Goal: Task Accomplishment & Management: Use online tool/utility

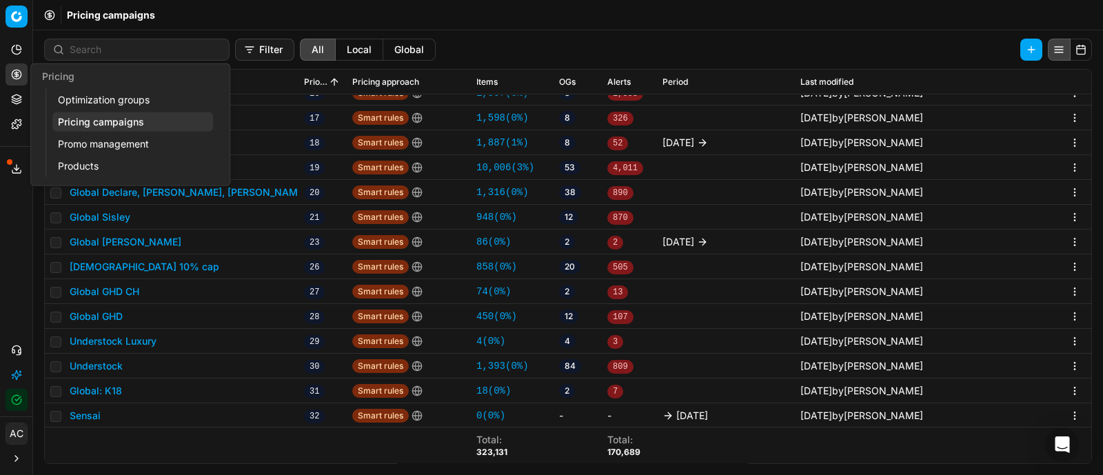
click at [97, 99] on link "Optimization groups" at bounding box center [132, 99] width 161 height 19
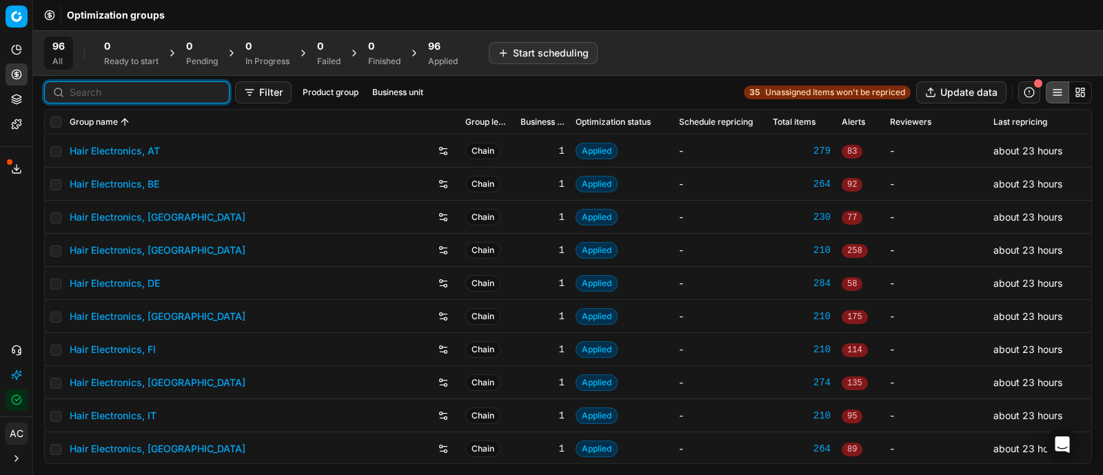
click at [98, 91] on input at bounding box center [145, 92] width 151 height 14
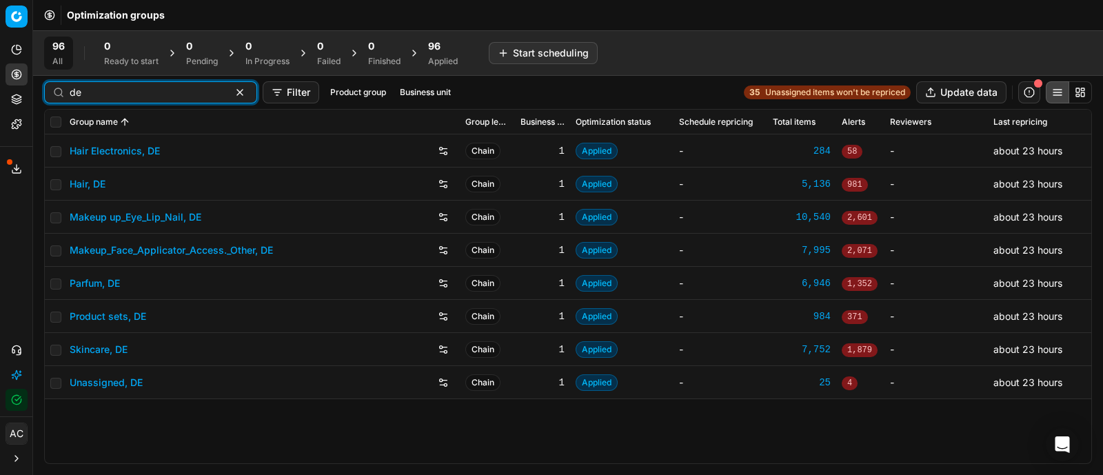
type input "de"
click at [107, 284] on link "Parfum, DE" at bounding box center [95, 283] width 50 height 14
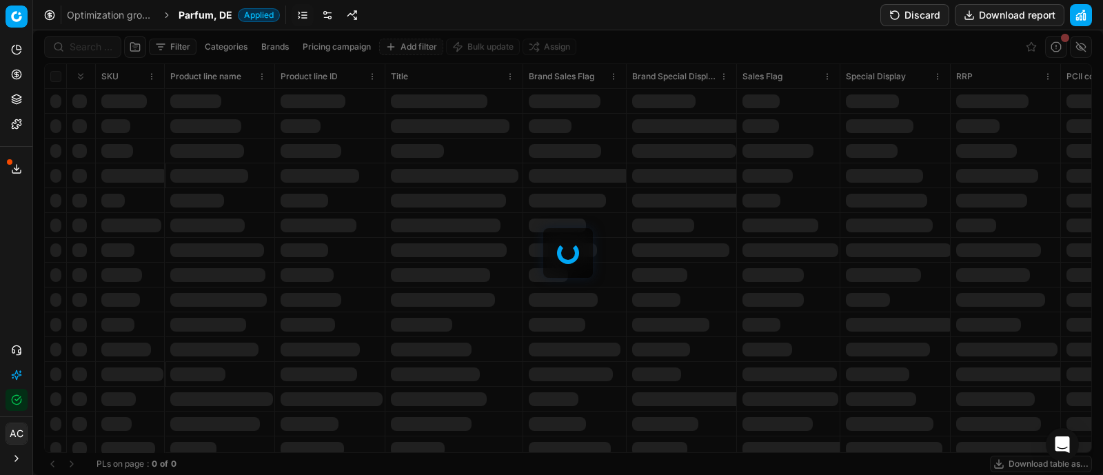
click at [83, 45] on div at bounding box center [568, 252] width 1070 height 445
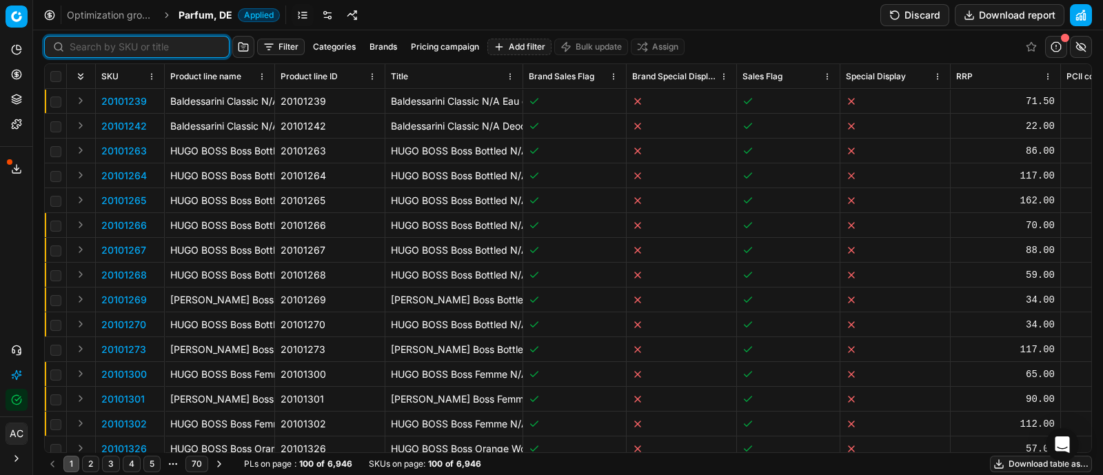
click at [83, 45] on input at bounding box center [145, 47] width 151 height 14
paste input "90006465-0009849"
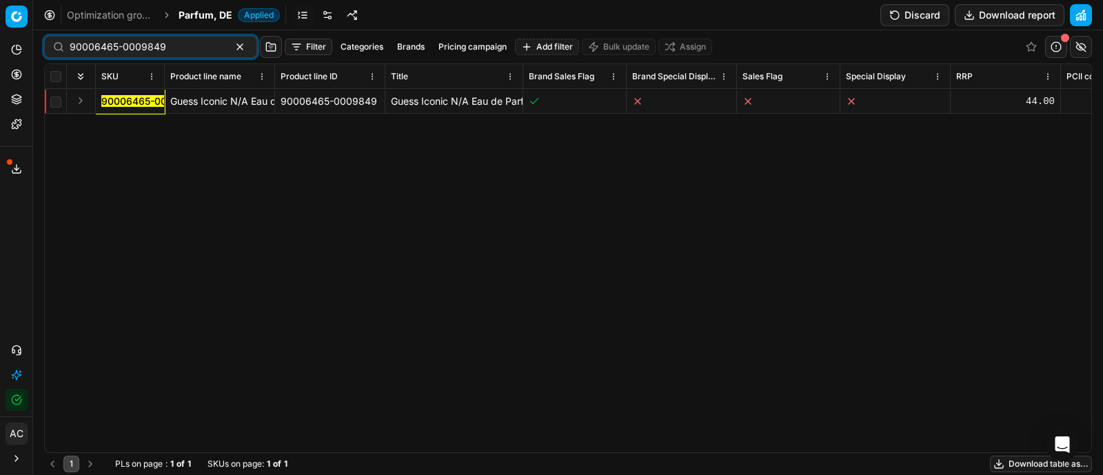
click at [79, 98] on button "Expand" at bounding box center [80, 100] width 17 height 17
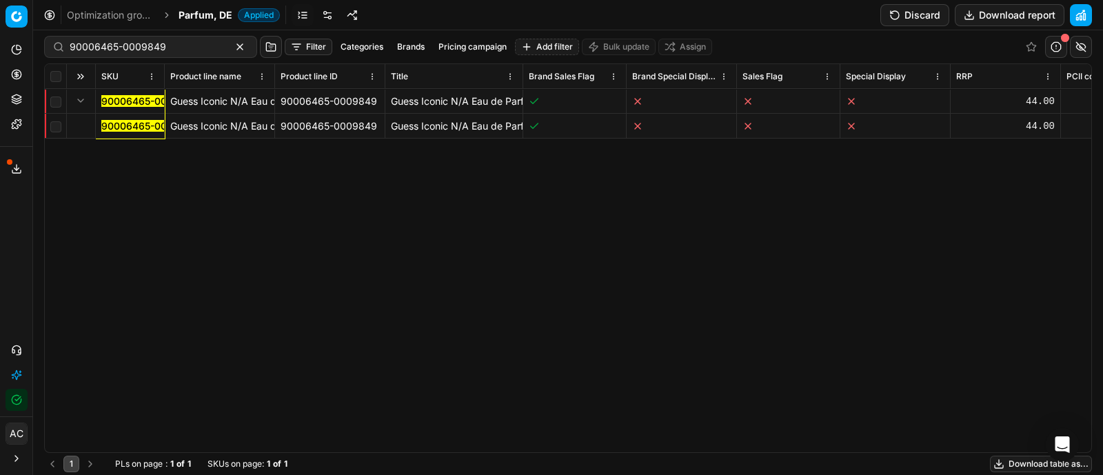
click at [116, 125] on mark "90006465-0009849" at bounding box center [149, 126] width 96 height 12
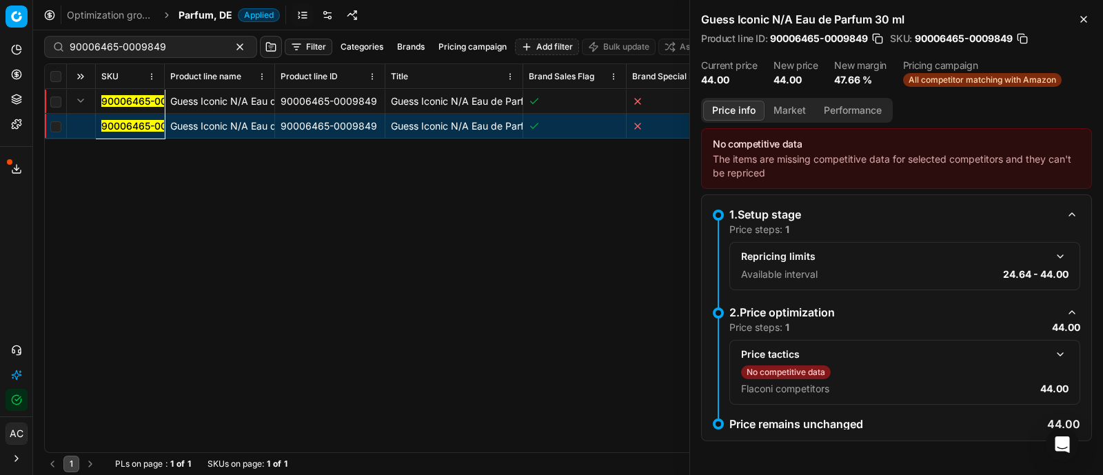
click at [779, 113] on button "Market" at bounding box center [789, 111] width 50 height 20
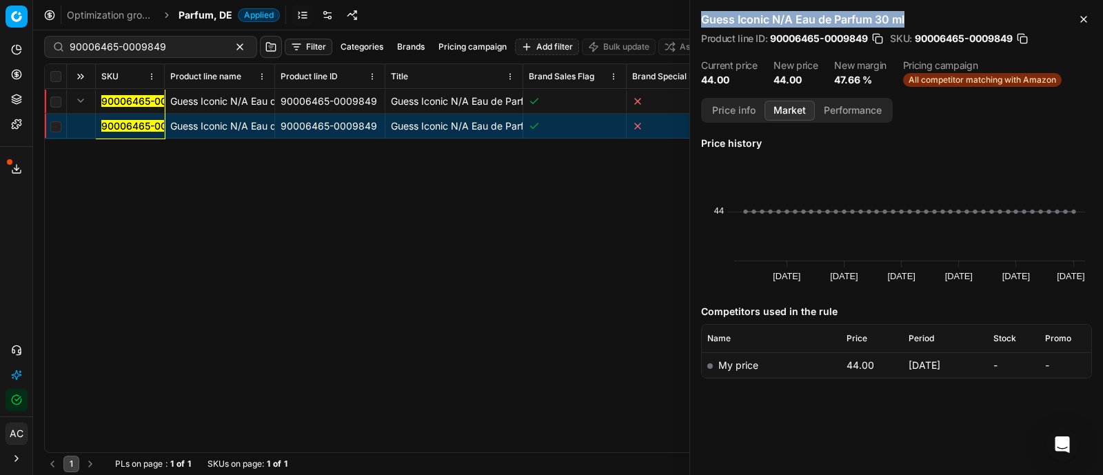
drag, startPoint x: 697, startPoint y: 17, endPoint x: 906, endPoint y: 21, distance: 208.2
click at [906, 21] on div "Guess Iconic N/A Eau de Parfum 30 ml Product line ID : 90006465-0009849 SKU : 9…" at bounding box center [896, 49] width 413 height 98
copy h2 "Guess Iconic N/A Eau de Parfum 30 ml"
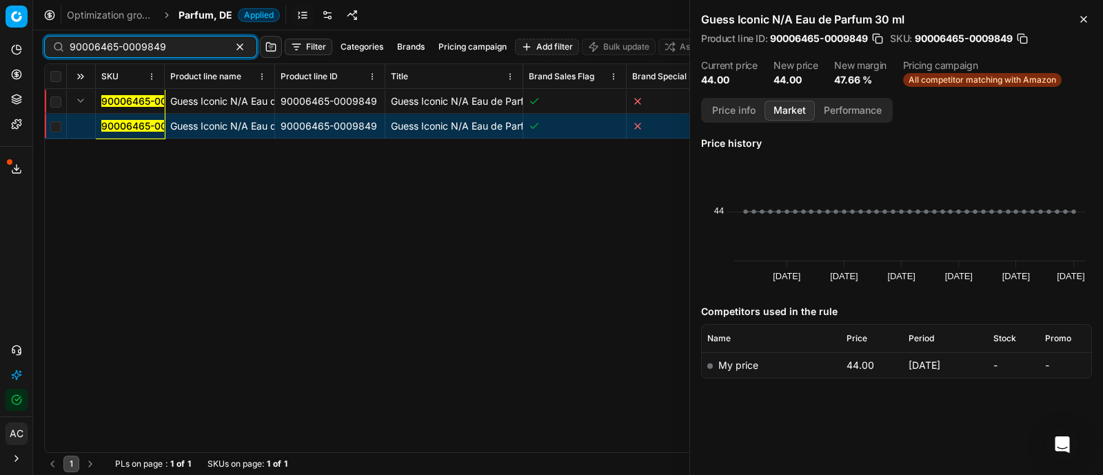
click at [171, 41] on input "90006465-0009849" at bounding box center [145, 47] width 151 height 14
paste input "12239-0019321"
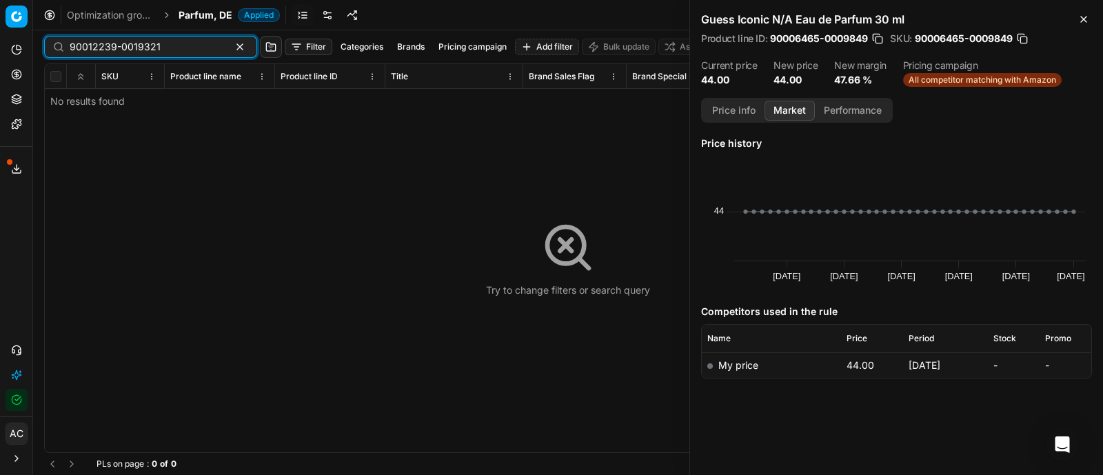
type input "90012239-0019321"
click at [200, 12] on span "Parfum, DE" at bounding box center [205, 15] width 54 height 14
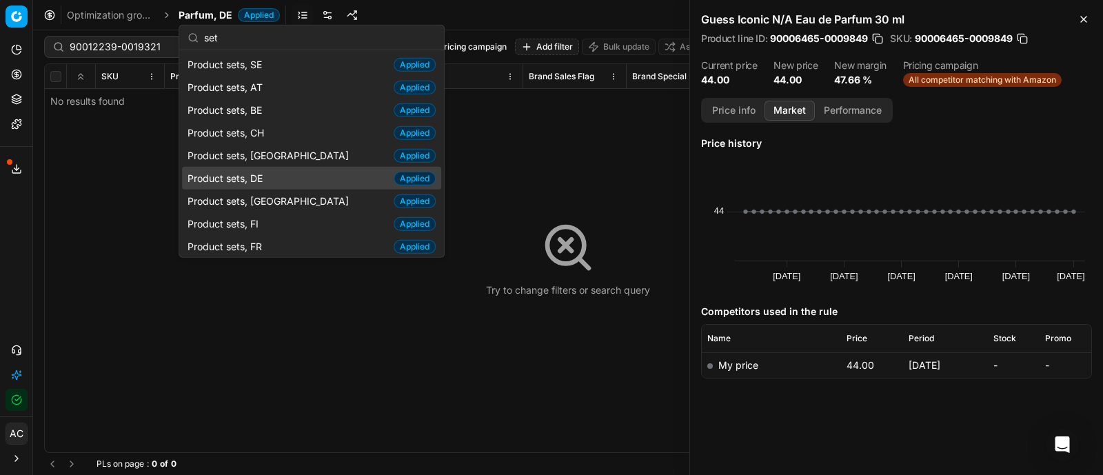
type input "set"
click at [280, 179] on div "Product sets, DE Applied" at bounding box center [311, 178] width 259 height 23
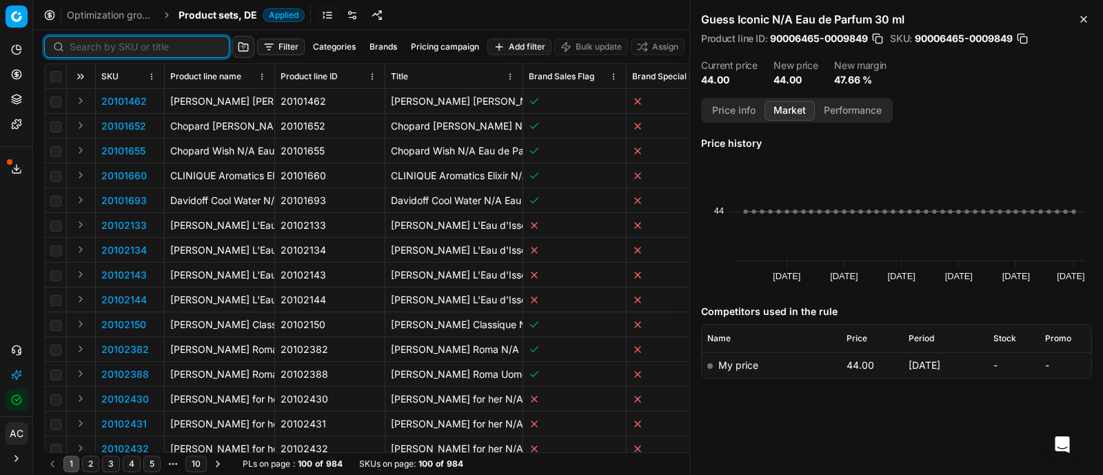
click at [86, 45] on input at bounding box center [145, 47] width 151 height 14
paste input "90012239-0019321"
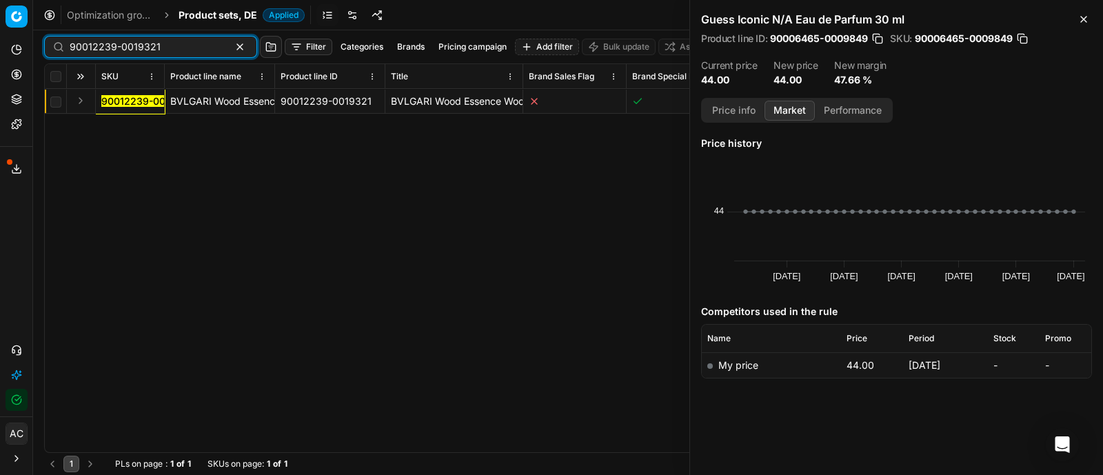
type input "90012239-0019321"
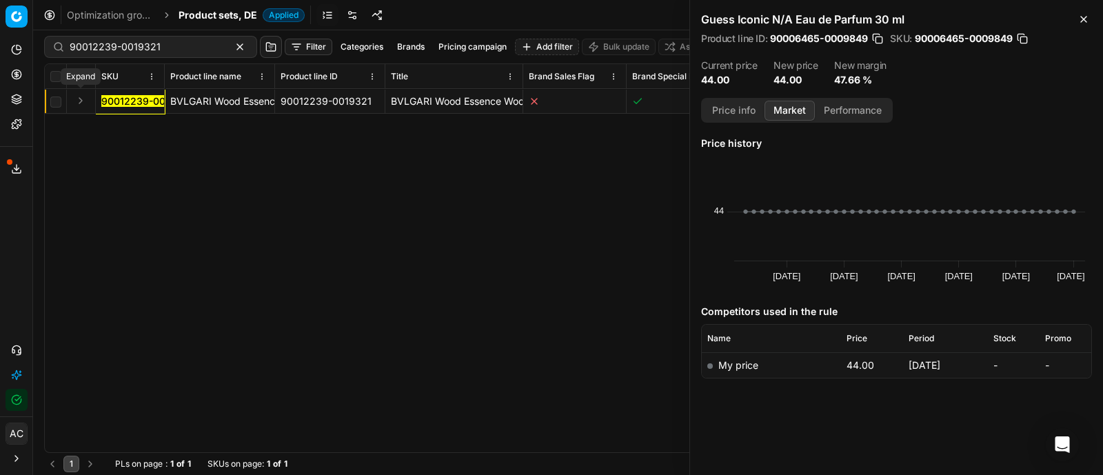
click at [83, 100] on button "Expand" at bounding box center [80, 100] width 17 height 17
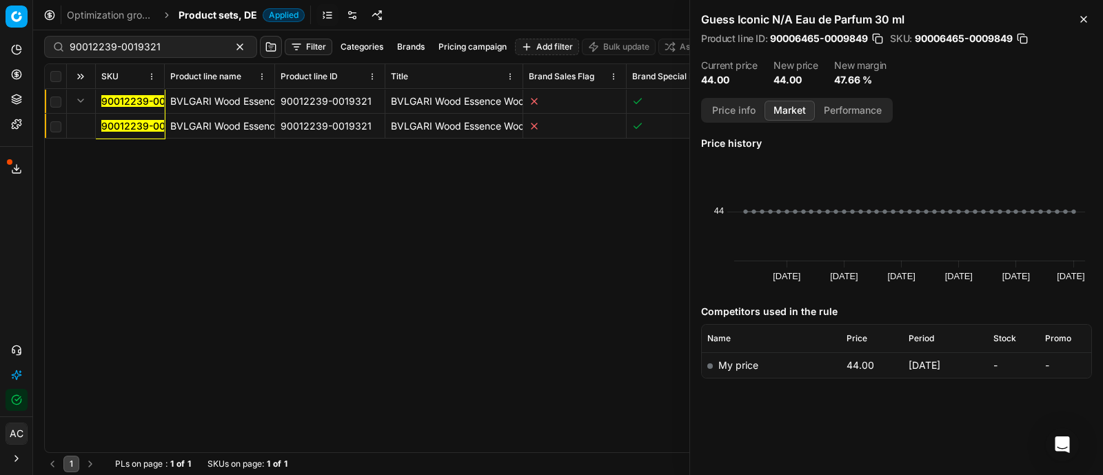
click at [117, 122] on mark "90012239-0019321" at bounding box center [146, 126] width 91 height 12
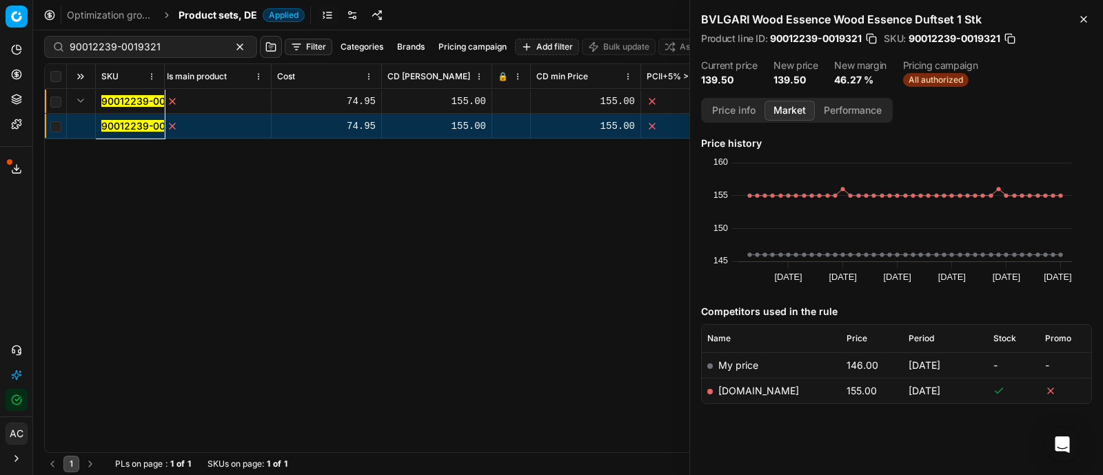
scroll to position [0, 1358]
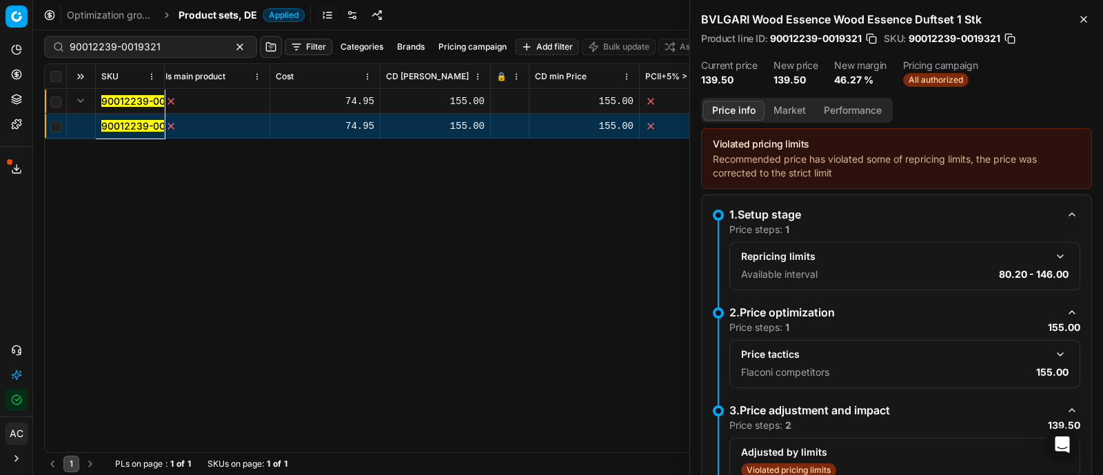
click at [735, 112] on button "Price info" at bounding box center [733, 111] width 61 height 20
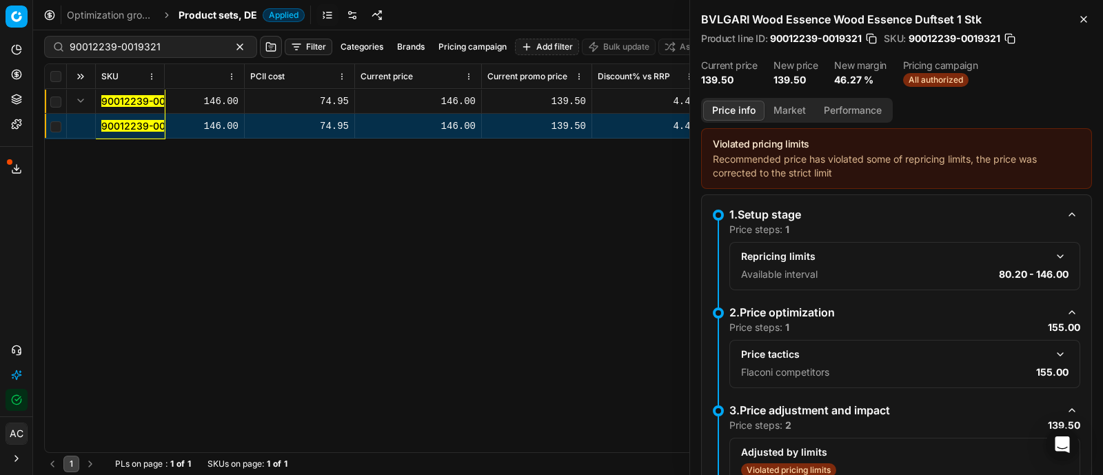
scroll to position [0, 801]
click at [13, 75] on icon at bounding box center [16, 74] width 11 height 11
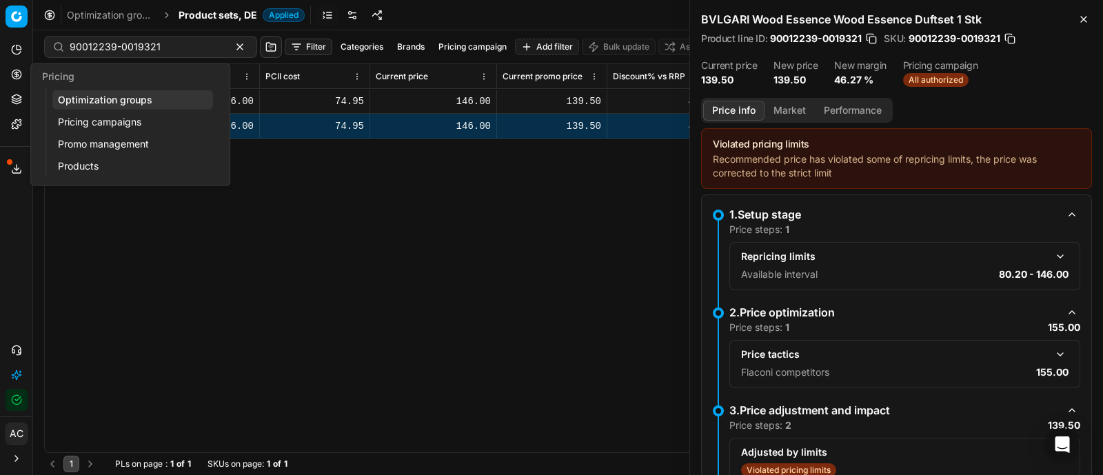
click at [66, 100] on link "Optimization groups" at bounding box center [132, 99] width 161 height 19
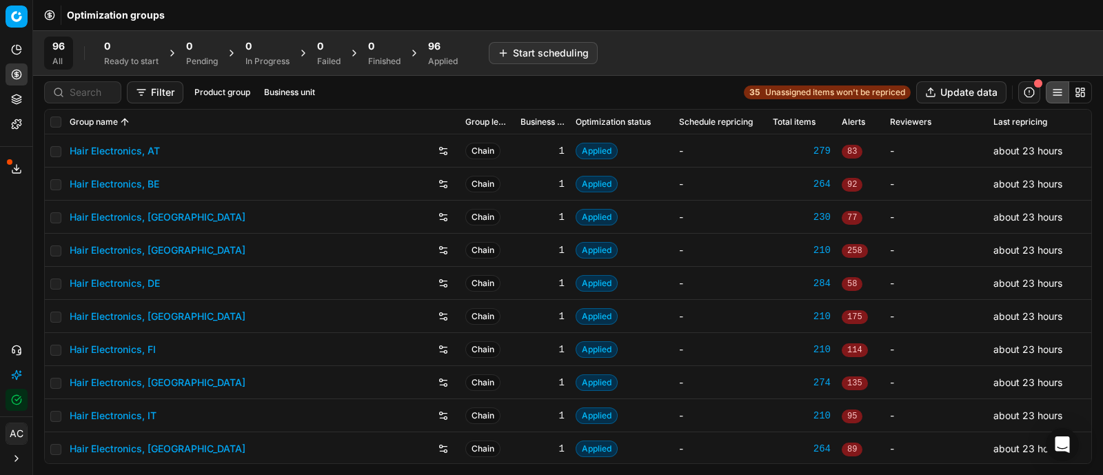
click at [448, 52] on div "96" at bounding box center [443, 46] width 30 height 14
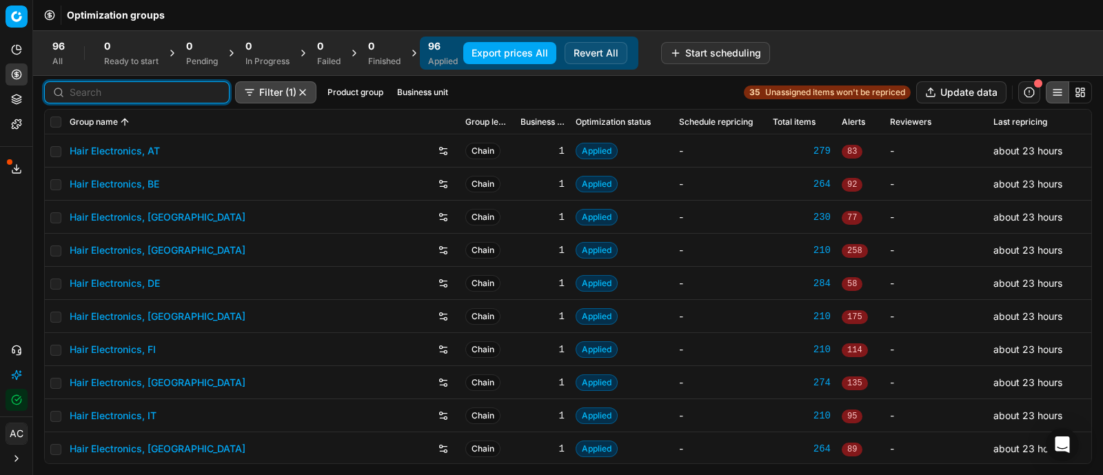
click at [110, 92] on input at bounding box center [145, 92] width 151 height 14
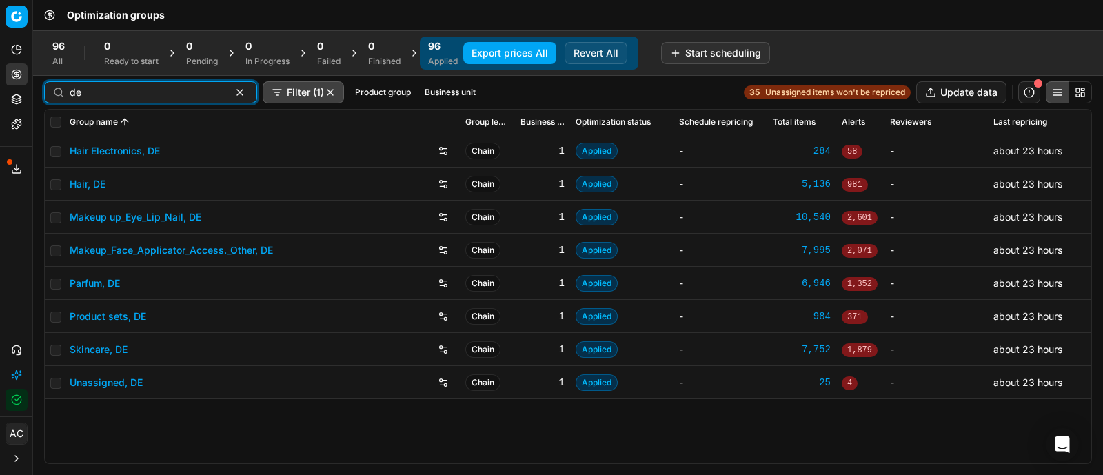
type input "de"
click at [54, 122] on input "checkbox" at bounding box center [55, 121] width 11 height 11
checkbox input "true"
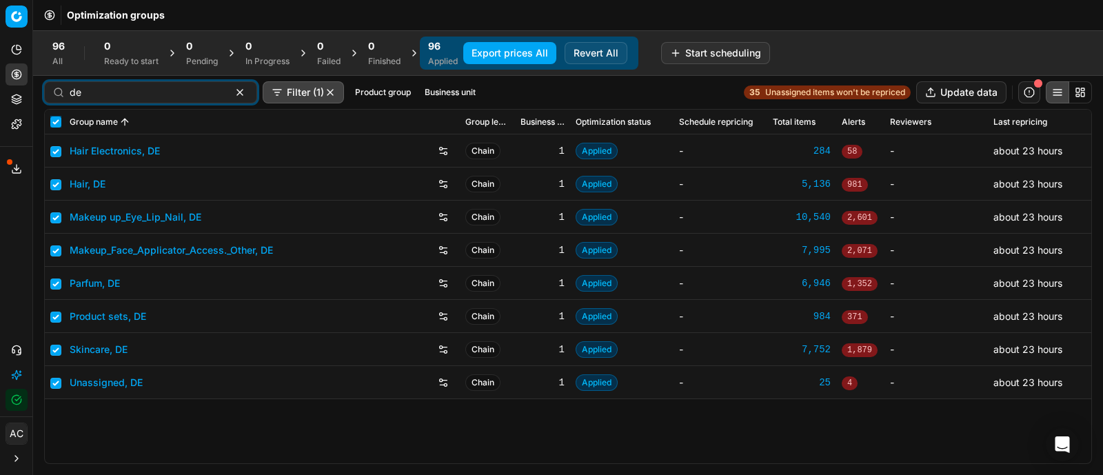
checkbox input "true"
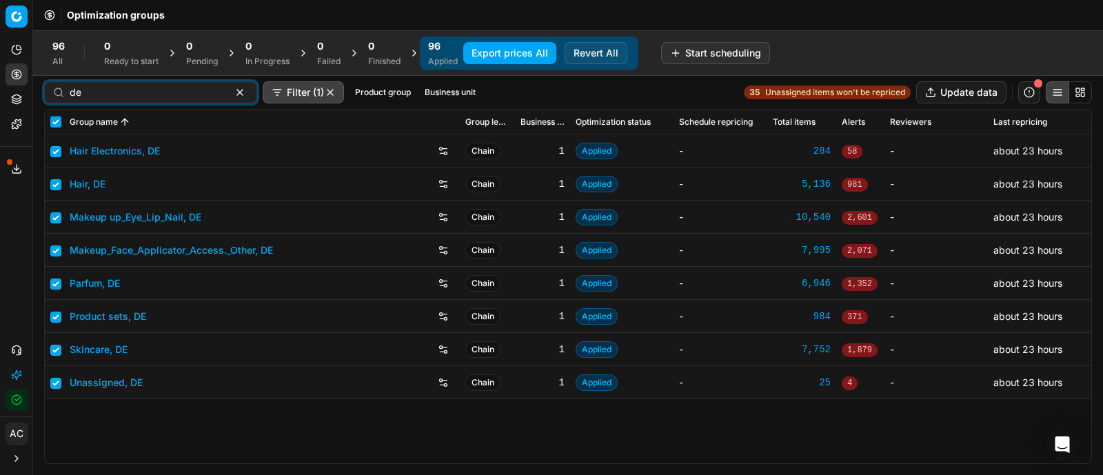
checkbox input "true"
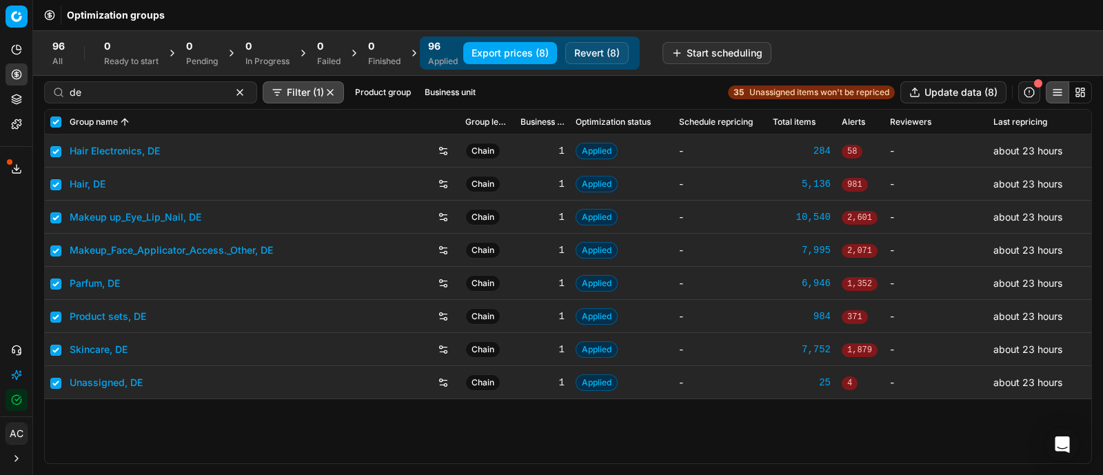
click at [513, 55] on button "Export prices (8)" at bounding box center [510, 53] width 94 height 22
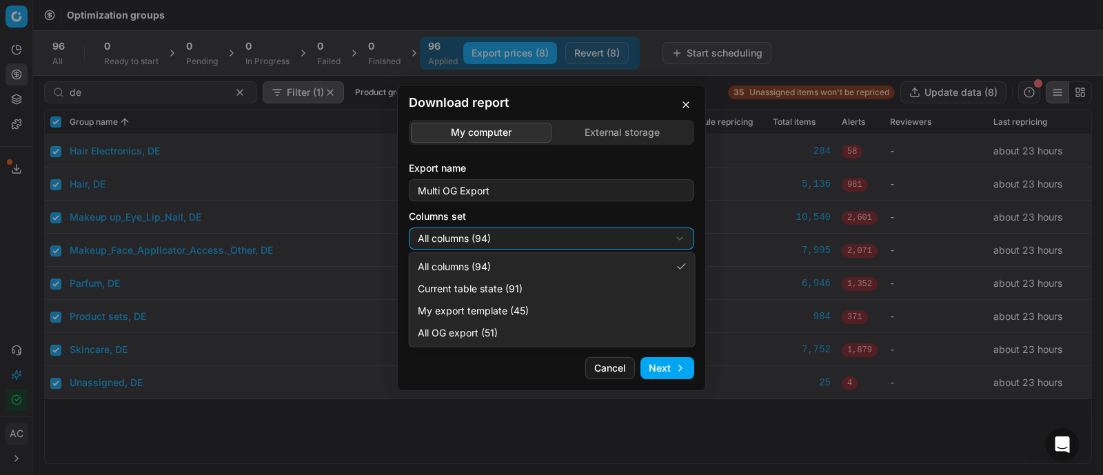
click at [525, 234] on div "Download report My computer External storage Export name Multi OG Export Column…" at bounding box center [551, 237] width 1103 height 475
select select "custom"
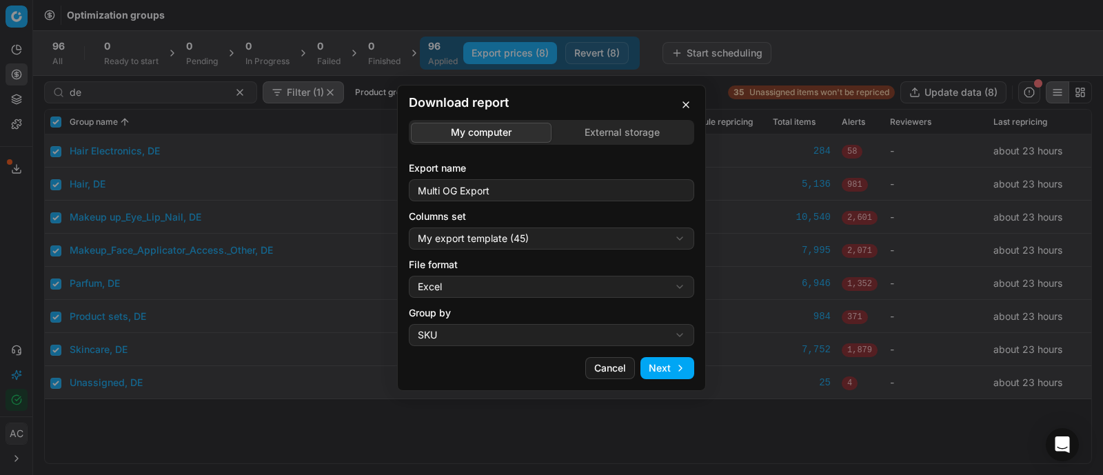
click at [528, 280] on div "Download report My computer External storage Export name Multi OG Export Column…" at bounding box center [551, 237] width 1103 height 475
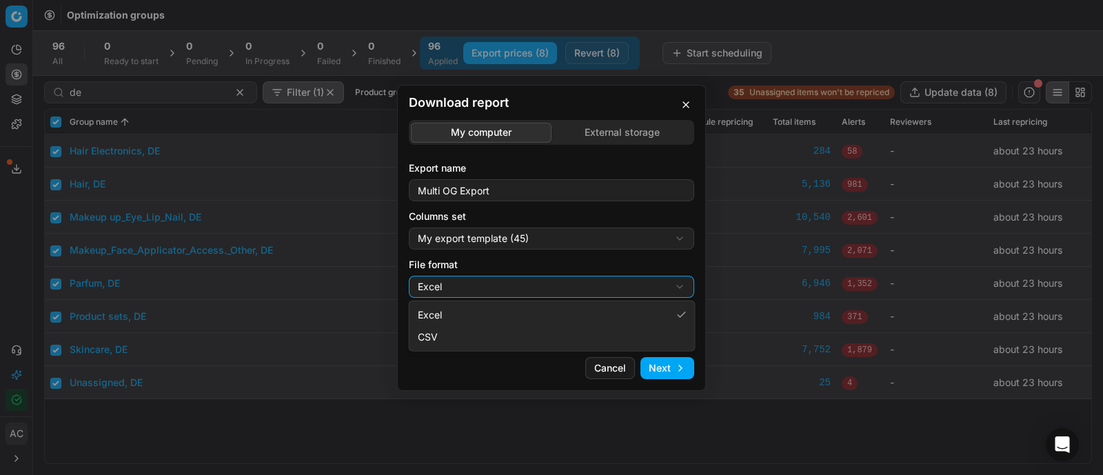
select select "csv"
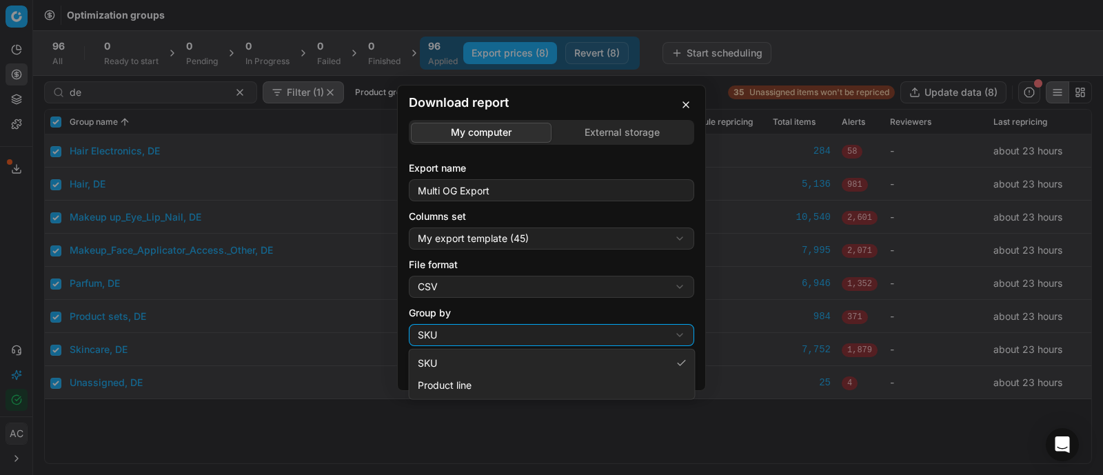
click at [518, 329] on div "Download report My computer External storage Export name Multi OG Export Column…" at bounding box center [551, 237] width 1103 height 475
click at [652, 312] on div "Download report My computer External storage Export name Multi OG Export Column…" at bounding box center [551, 237] width 1103 height 475
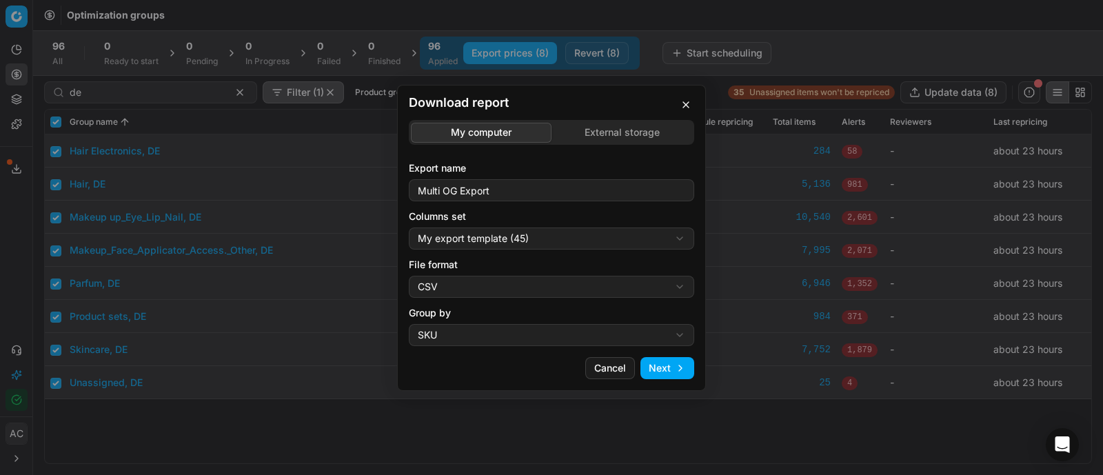
click at [665, 363] on button "Next" at bounding box center [667, 368] width 54 height 22
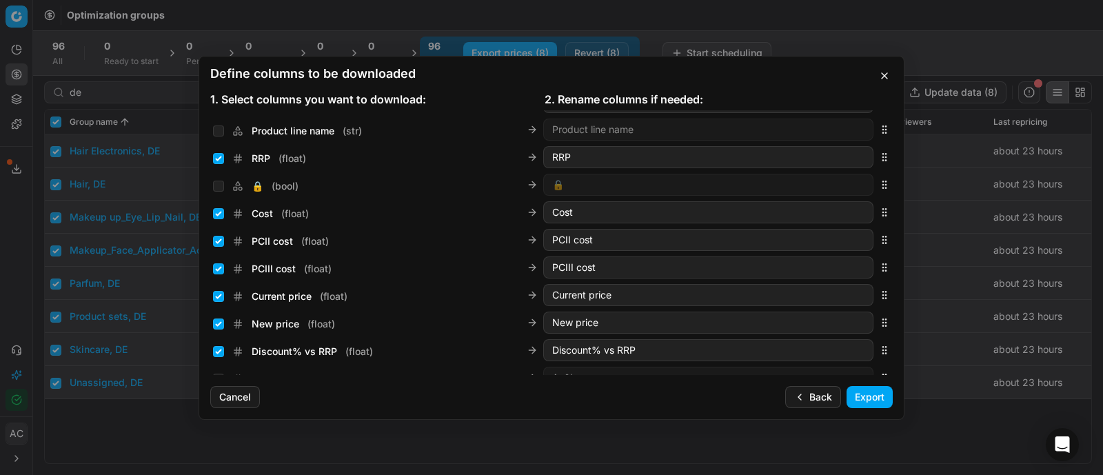
scroll to position [168, 0]
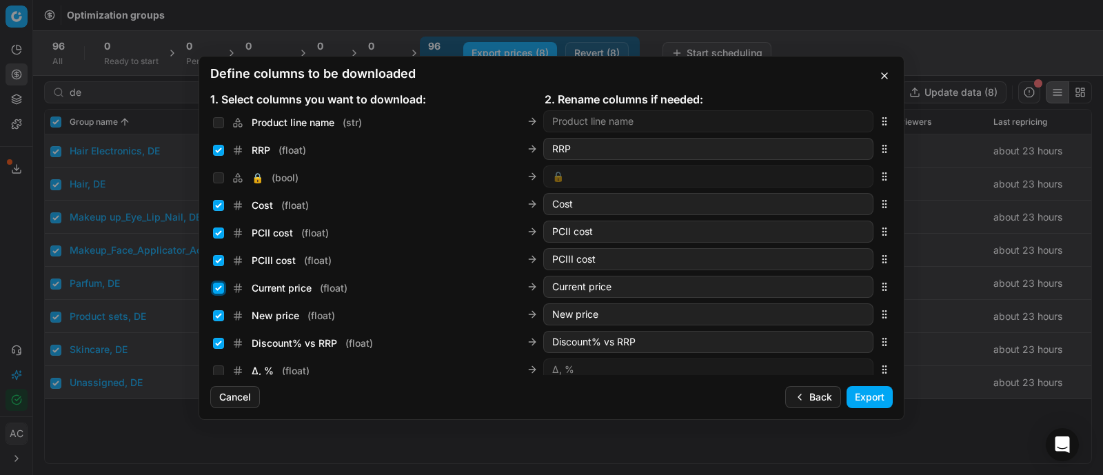
click at [221, 289] on input "Current price ( float )" at bounding box center [218, 288] width 11 height 11
checkbox input "false"
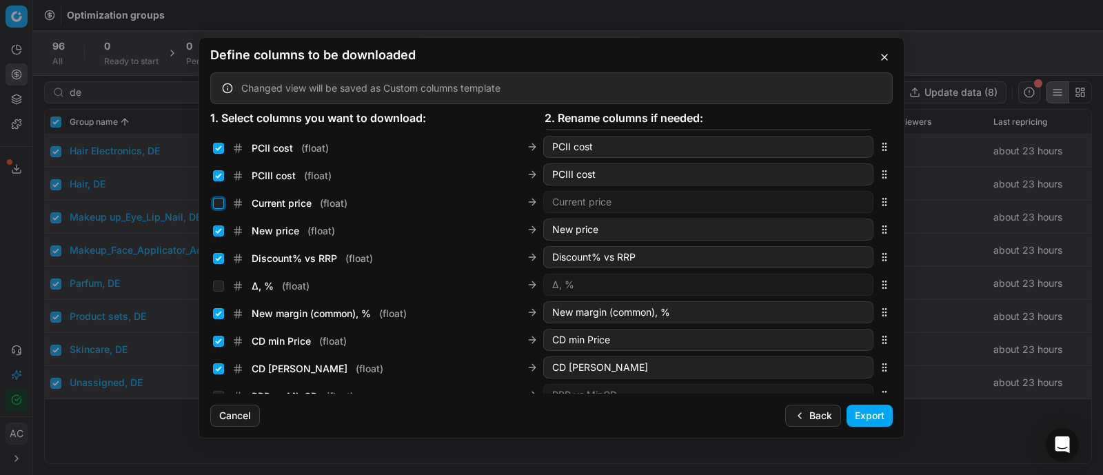
scroll to position [274, 0]
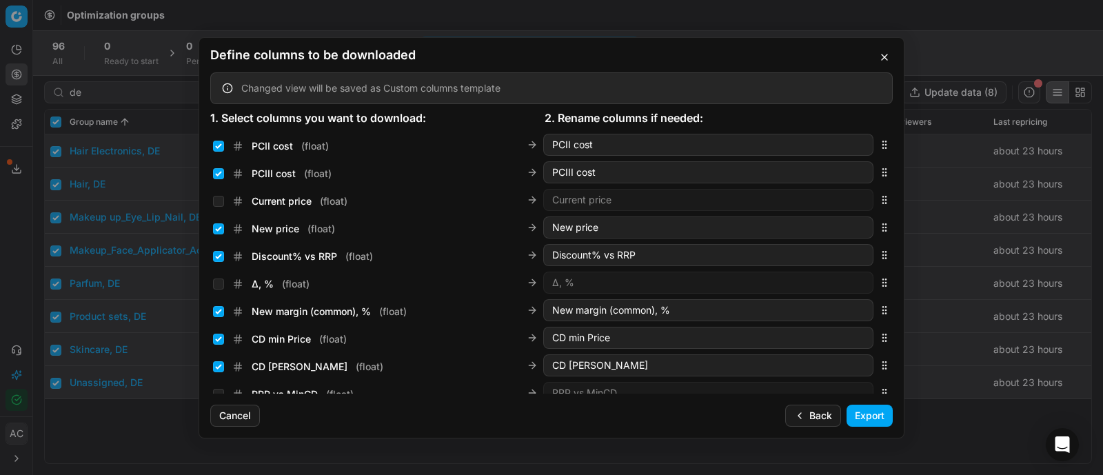
click at [215, 222] on div "New price ( float )" at bounding box center [274, 229] width 122 height 14
click at [218, 229] on input "New price ( float )" at bounding box center [218, 228] width 11 height 11
checkbox input "false"
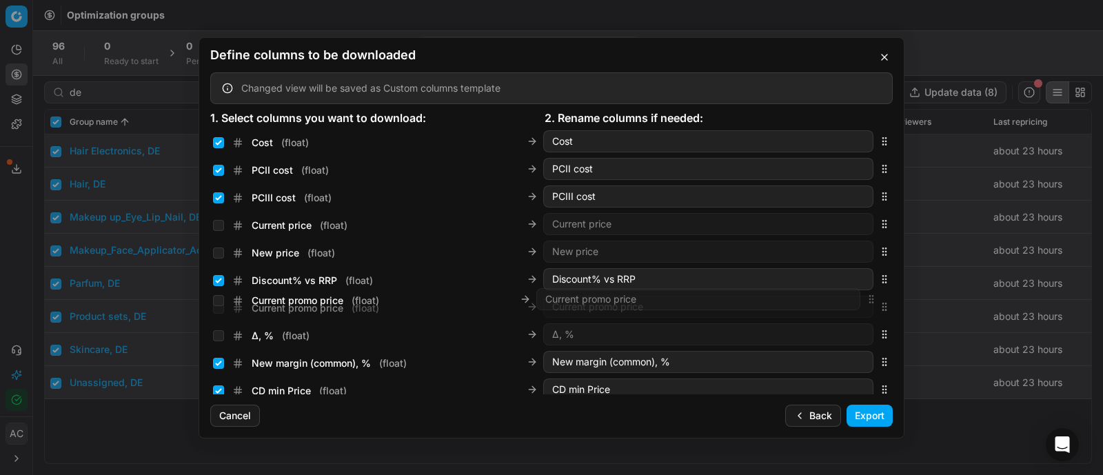
scroll to position [249, 0]
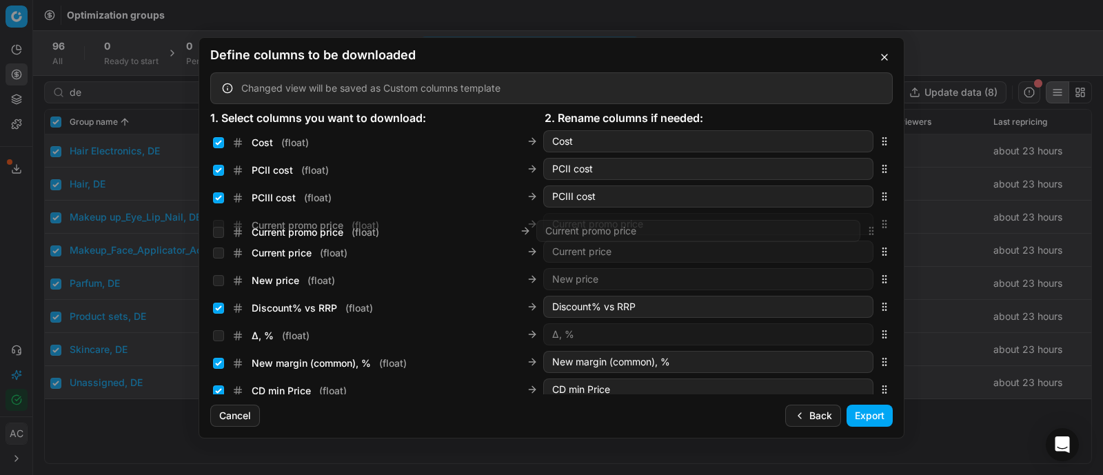
drag, startPoint x: 871, startPoint y: 258, endPoint x: 868, endPoint y: 229, distance: 29.8
click at [868, 229] on div "Current promo price ( float ) Current promo price" at bounding box center [551, 224] width 682 height 28
click at [214, 226] on input "Current promo price ( float )" at bounding box center [218, 225] width 11 height 11
checkbox input "true"
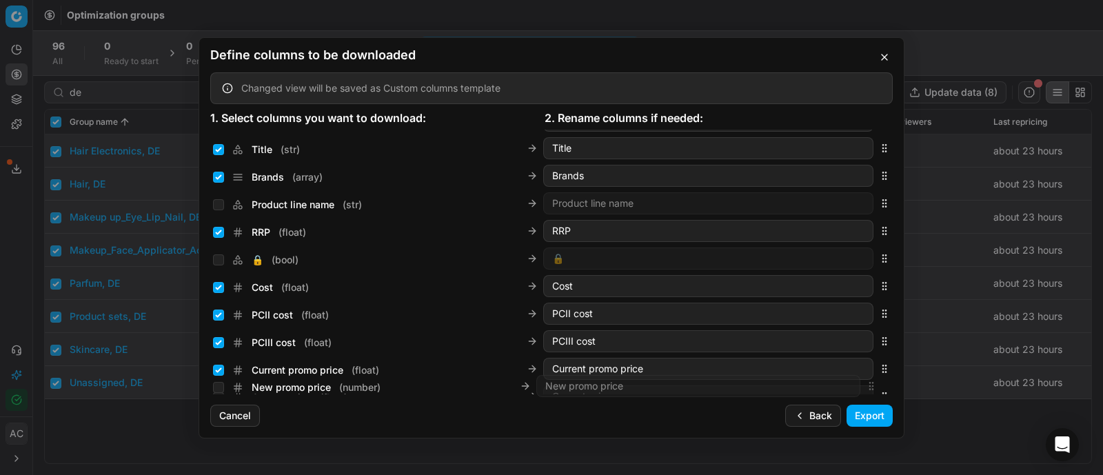
scroll to position [221, 0]
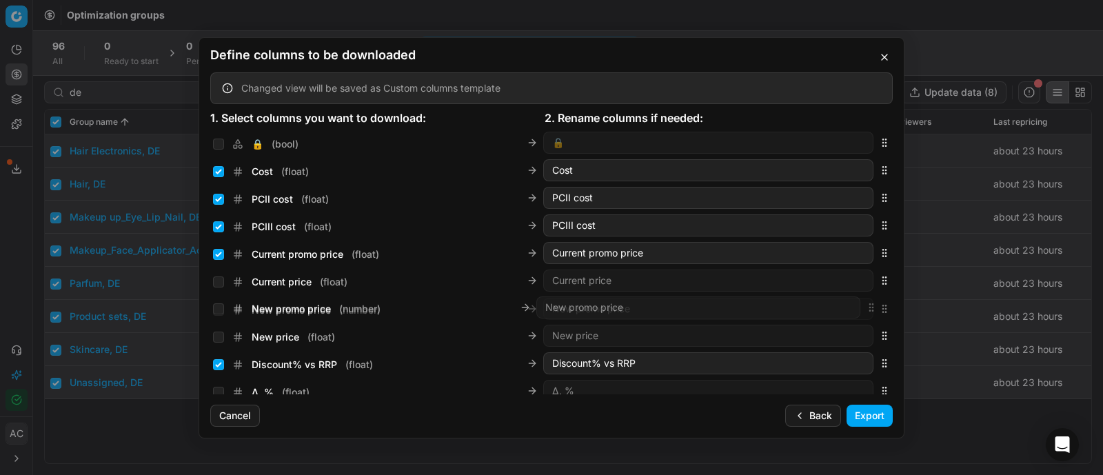
drag, startPoint x: 871, startPoint y: 258, endPoint x: 850, endPoint y: 305, distance: 50.6
click at [850, 305] on div "New promo price ( number ) New promo price" at bounding box center [551, 309] width 682 height 28
click at [223, 308] on input "New promo price ( number )" at bounding box center [218, 309] width 11 height 11
checkbox input "true"
click at [866, 409] on button "Export" at bounding box center [869, 416] width 46 height 22
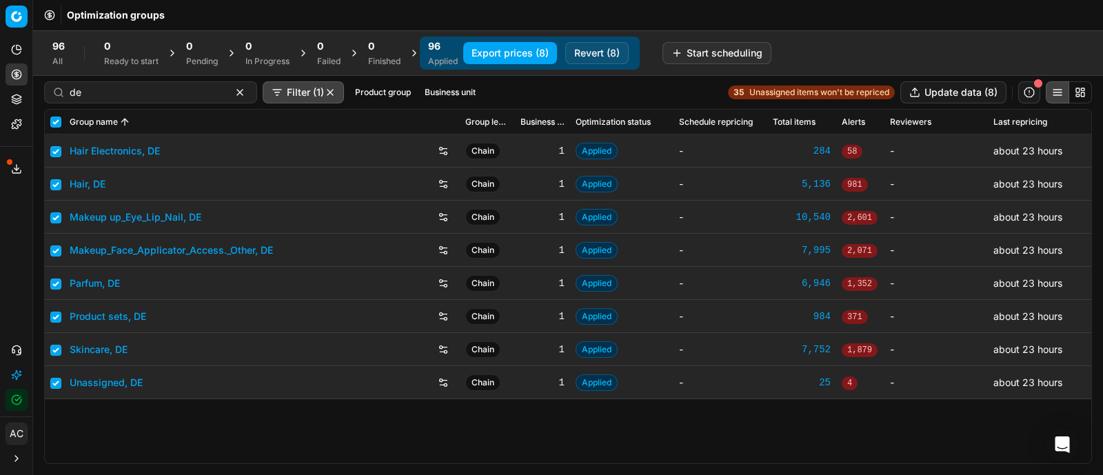
click at [6, 170] on button "Export service" at bounding box center [17, 169] width 22 height 22
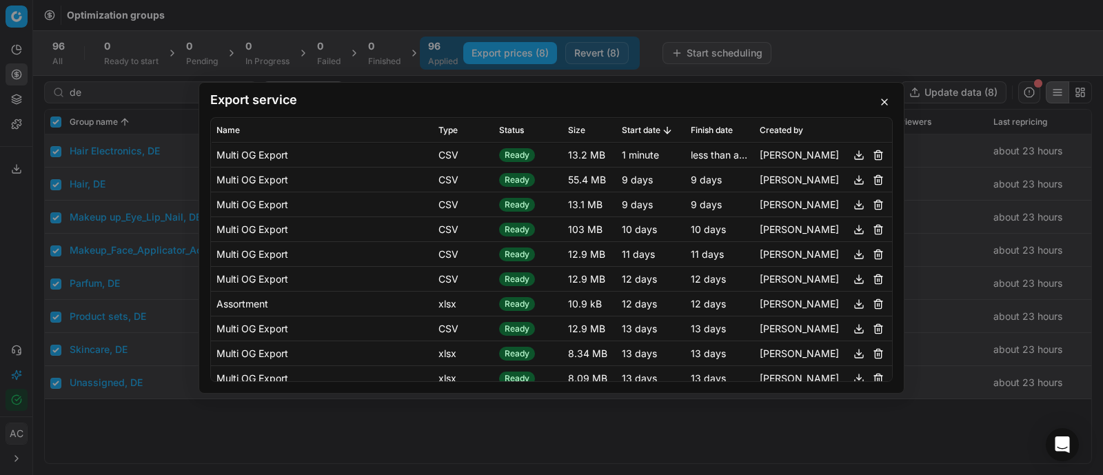
click at [850, 154] on button "button" at bounding box center [858, 154] width 17 height 17
click at [109, 94] on div "Export service Name Type Status Size Start date Finish date Created by Multi OG…" at bounding box center [551, 237] width 1103 height 475
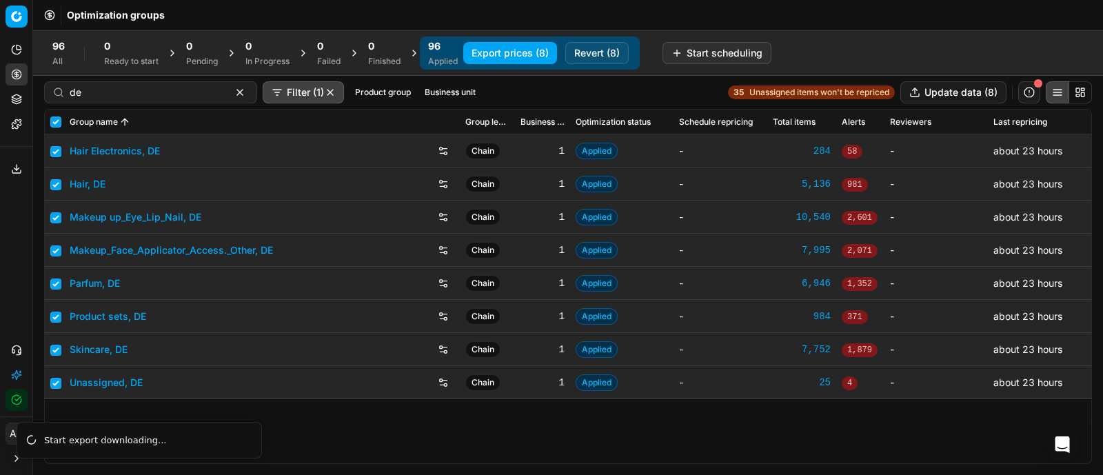
click at [283, 88] on button "Filter (1)" at bounding box center [303, 92] width 81 height 22
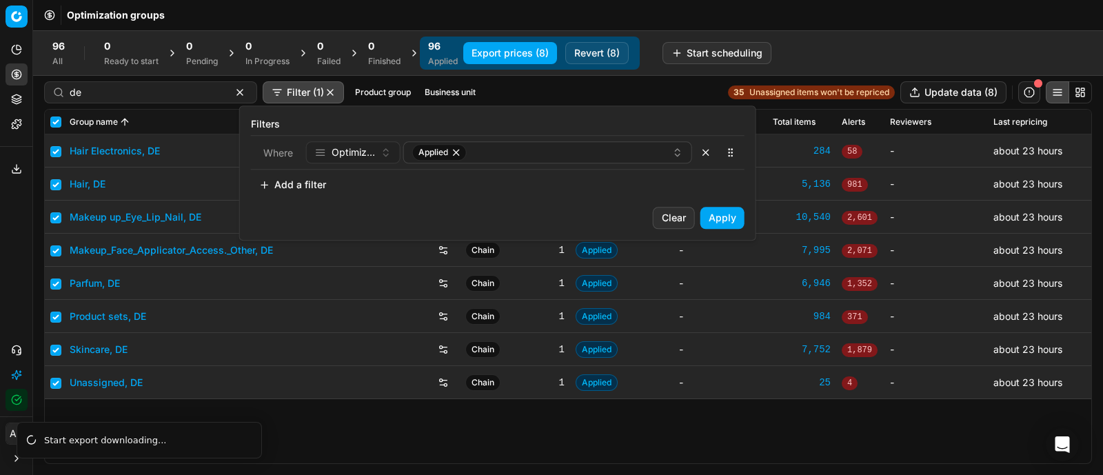
click at [121, 97] on html "Pricing platform Analytics Pricing Product portfolio Templates Export service 4…" at bounding box center [551, 237] width 1103 height 475
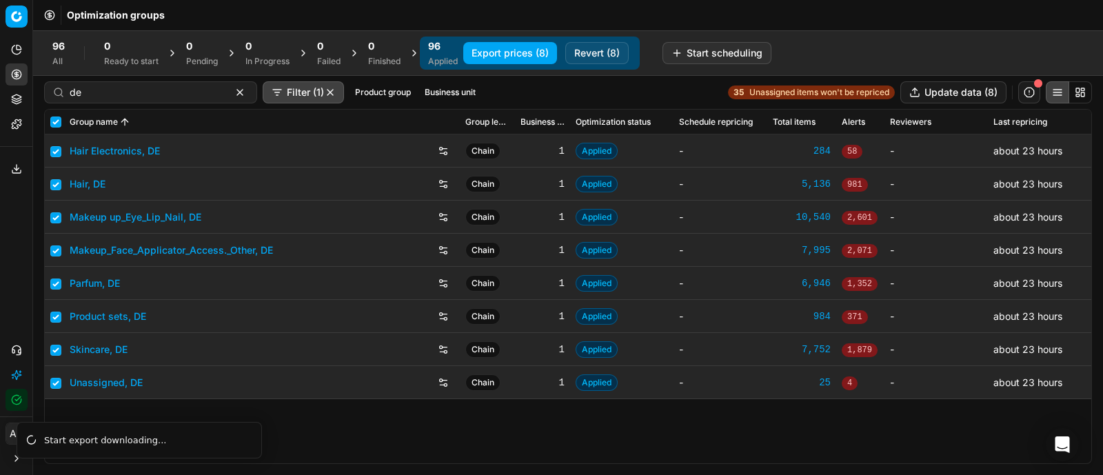
click at [312, 90] on button "Filter (1)" at bounding box center [303, 92] width 81 height 22
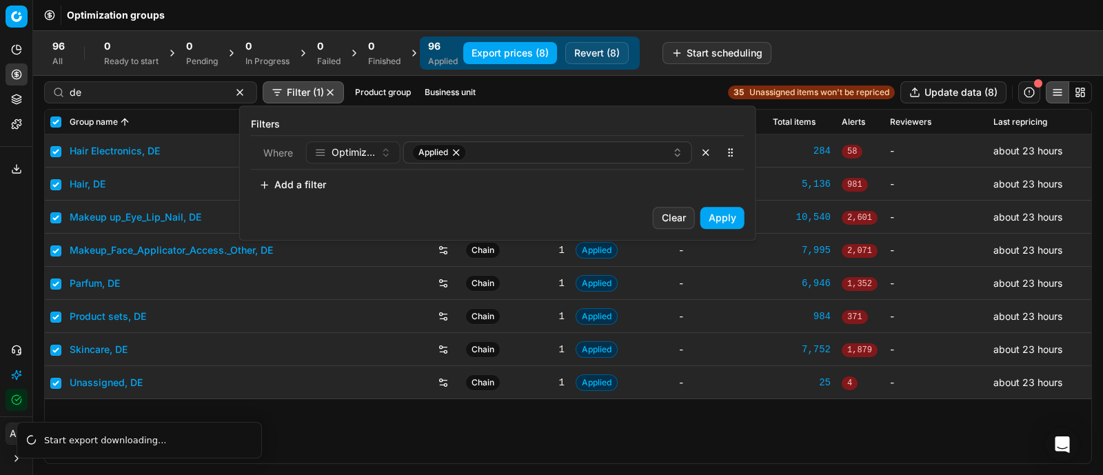
click at [713, 152] on button "button" at bounding box center [706, 152] width 22 height 22
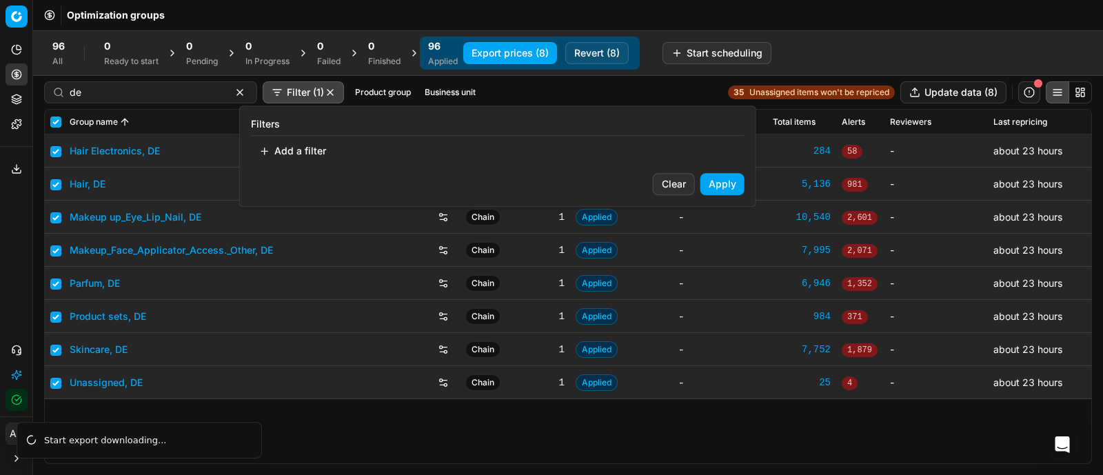
click at [722, 181] on button "Apply" at bounding box center [722, 184] width 44 height 22
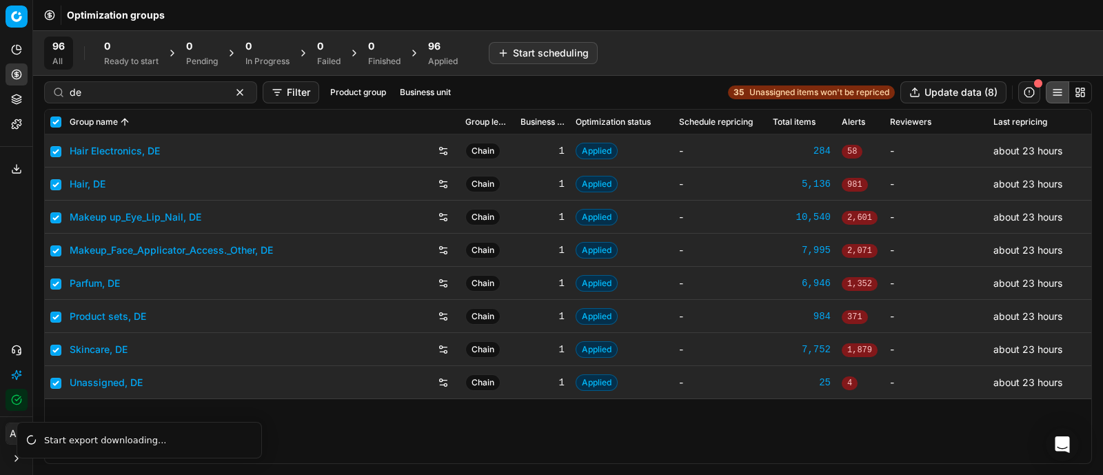
click at [345, 82] on div "de Filter Product group Business unit" at bounding box center [250, 92] width 412 height 22
click at [394, 93] on button "Business unit" at bounding box center [425, 92] width 62 height 17
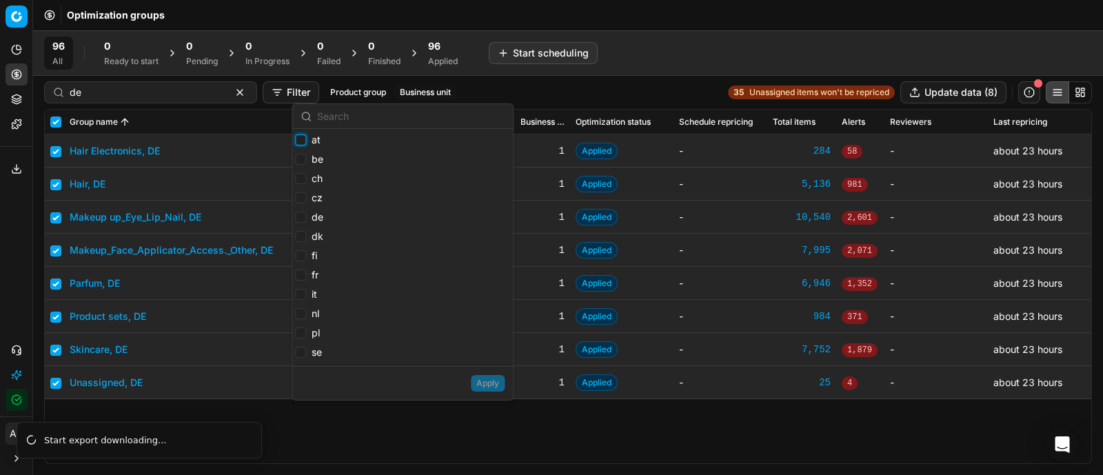
click at [303, 142] on input "at" at bounding box center [300, 139] width 11 height 11
checkbox input "true"
click at [299, 156] on input "be" at bounding box center [300, 159] width 11 height 11
checkbox input "true"
click at [493, 389] on button "Apply" at bounding box center [488, 383] width 34 height 17
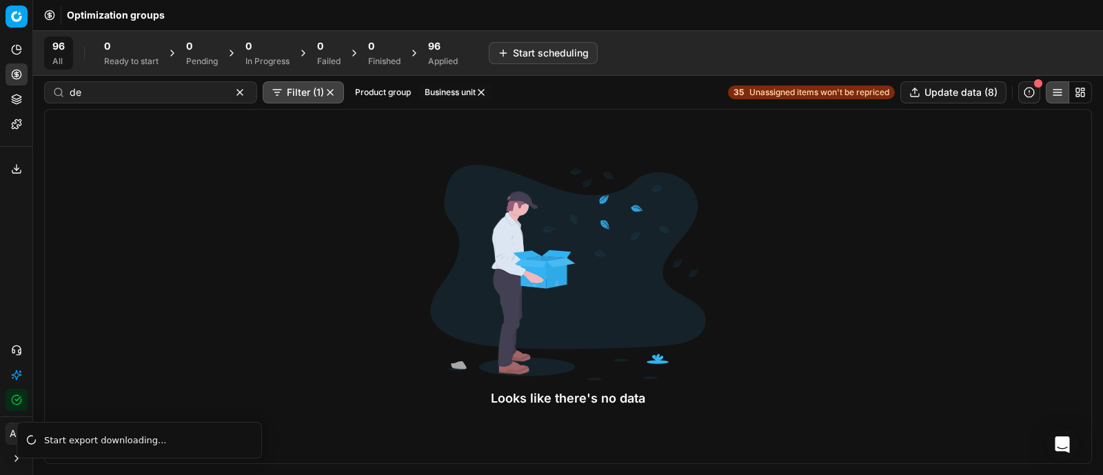
click at [445, 50] on div "96" at bounding box center [443, 46] width 30 height 14
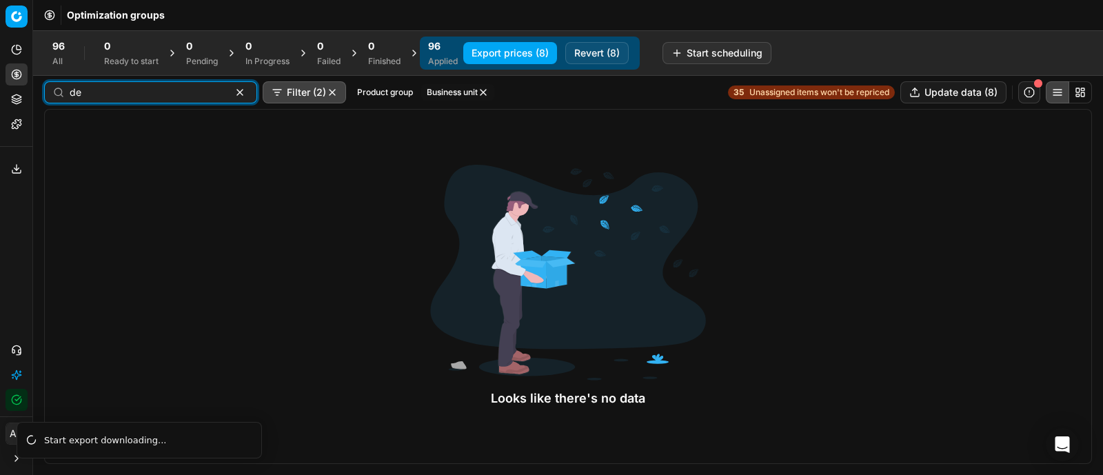
click at [232, 90] on button "button" at bounding box center [240, 92] width 17 height 17
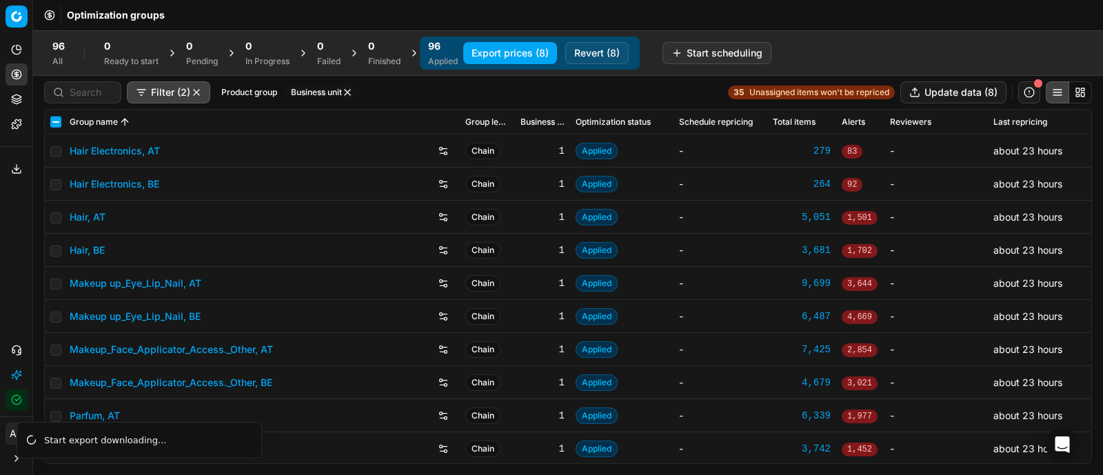
click at [55, 122] on input "checkbox" at bounding box center [55, 121] width 11 height 11
checkbox input "true"
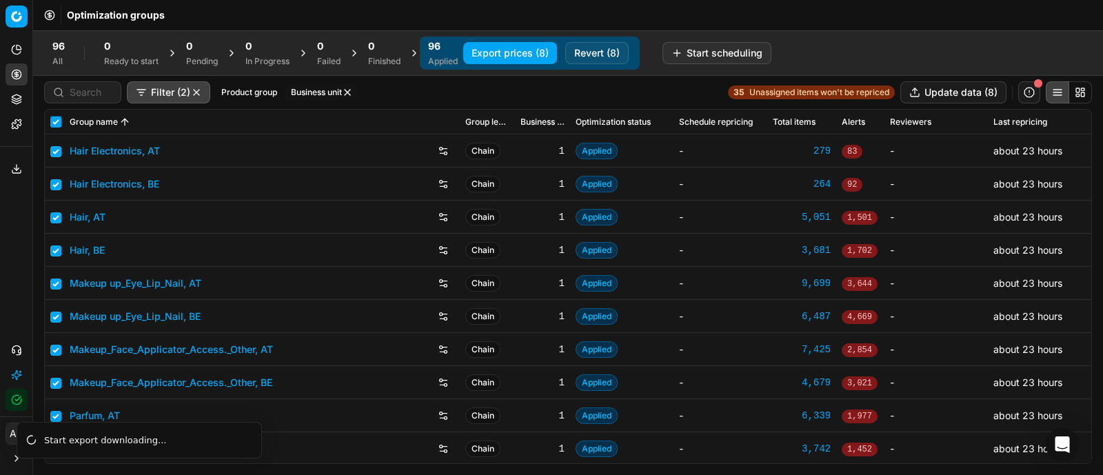
checkbox input "true"
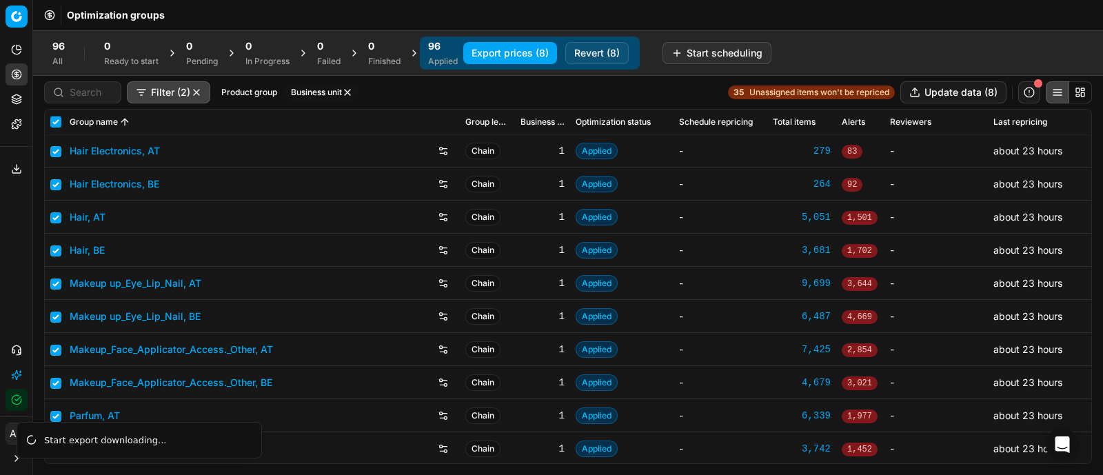
checkbox input "true"
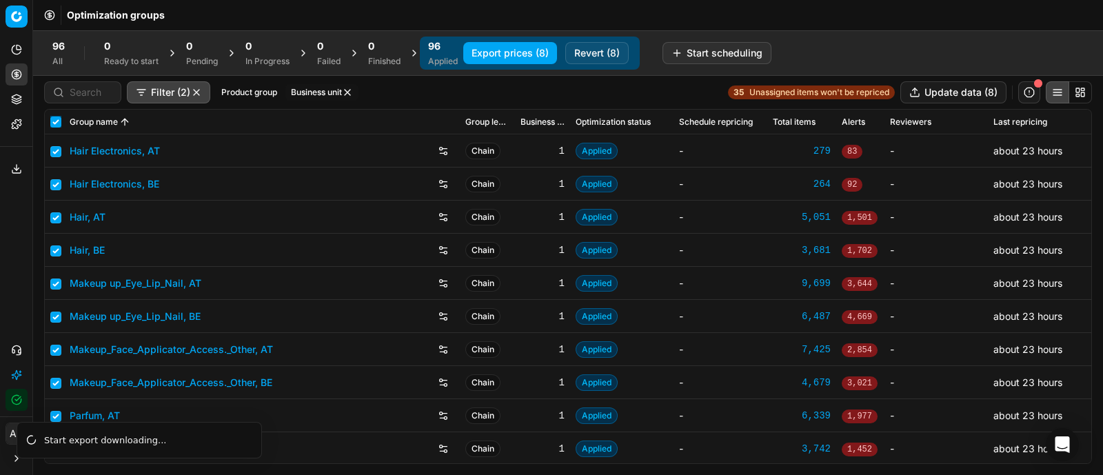
checkbox input "true"
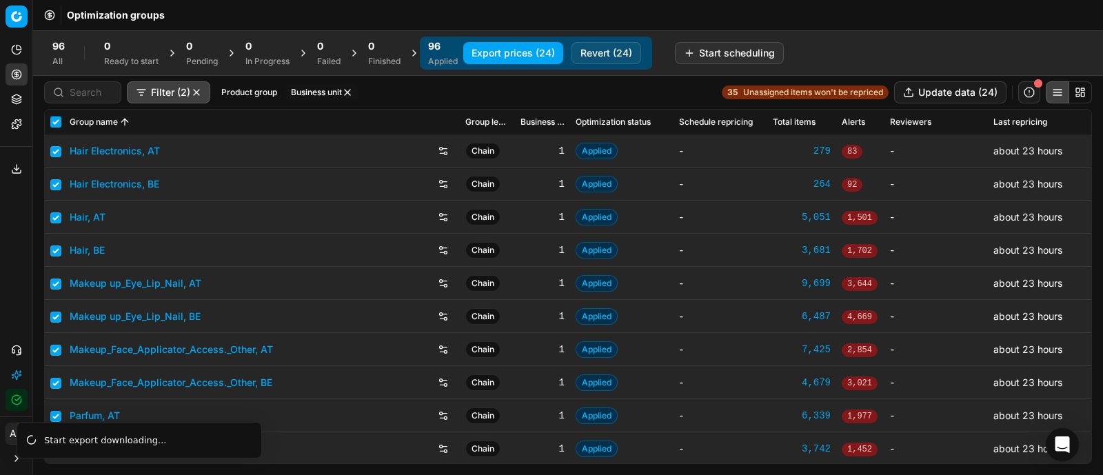
click at [55, 122] on input "checkbox" at bounding box center [55, 121] width 11 height 11
checkbox input "false"
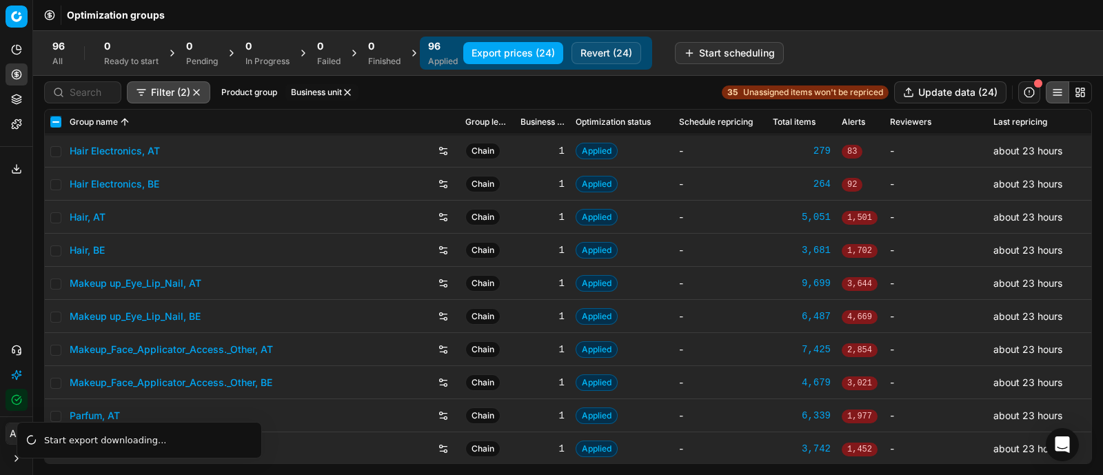
checkbox input "false"
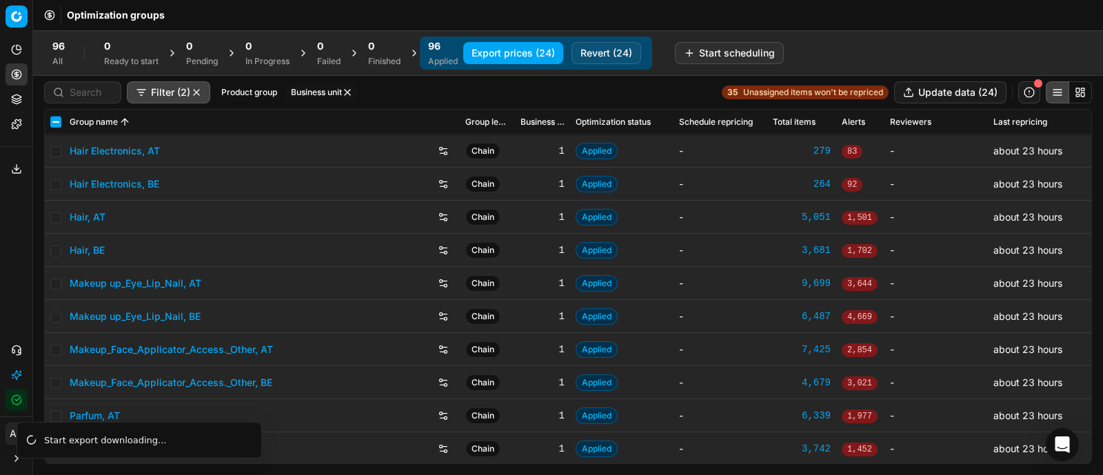
checkbox input "false"
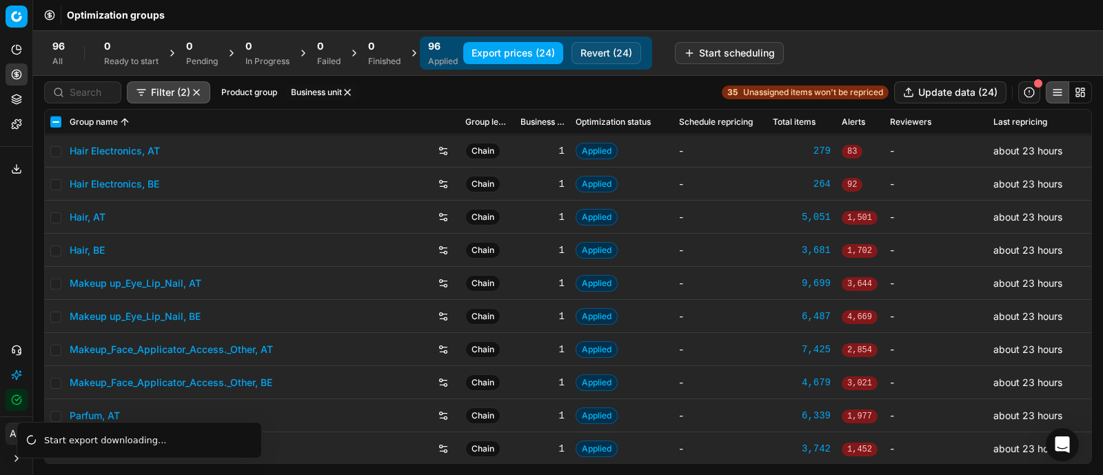
checkbox input "false"
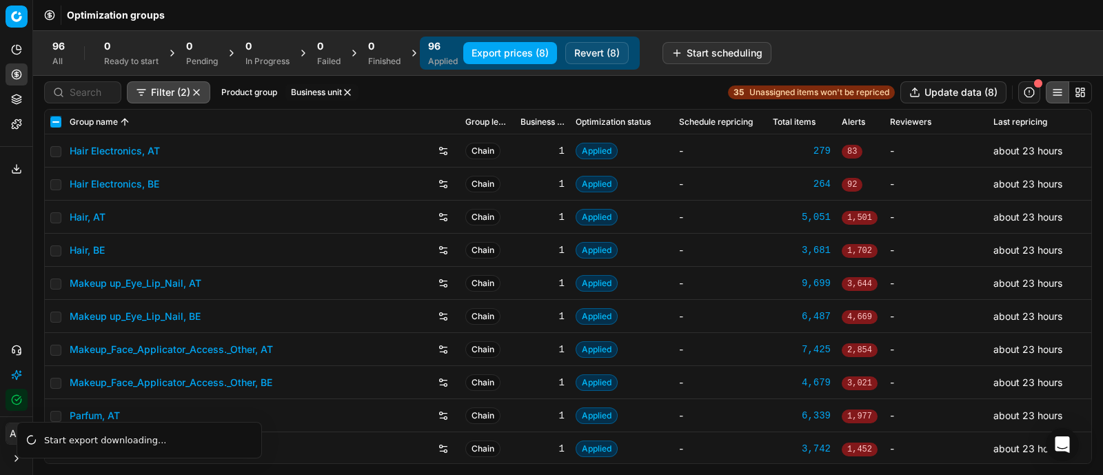
click at [55, 122] on input "checkbox" at bounding box center [55, 121] width 11 height 11
checkbox input "true"
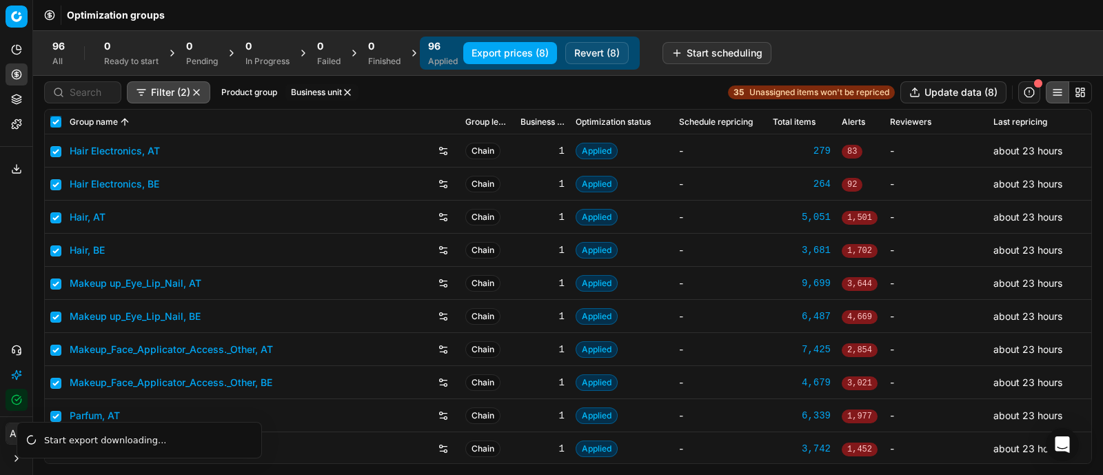
checkbox input "true"
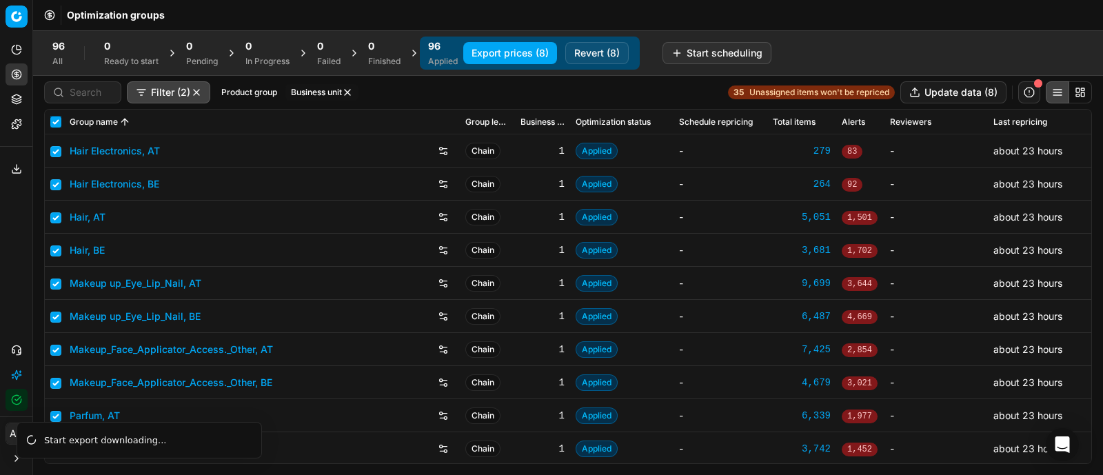
checkbox input "true"
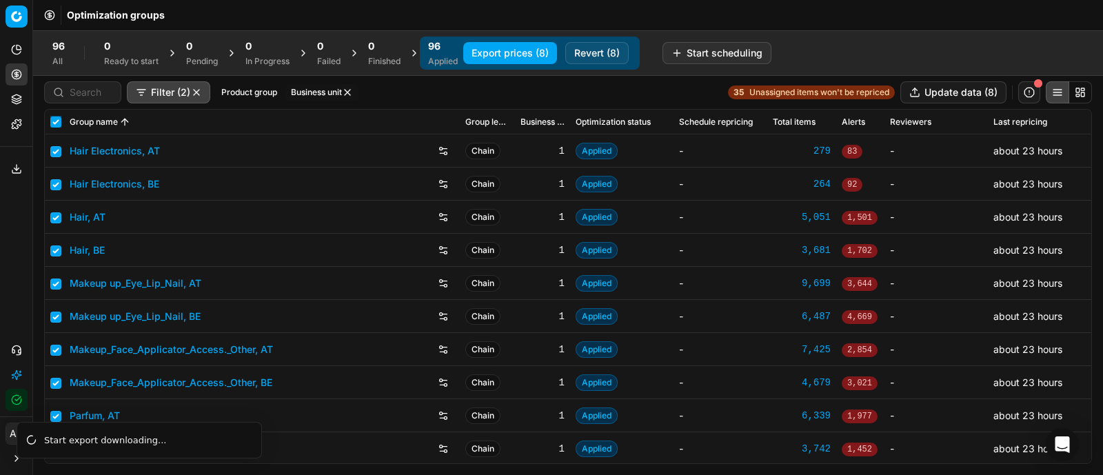
checkbox input "true"
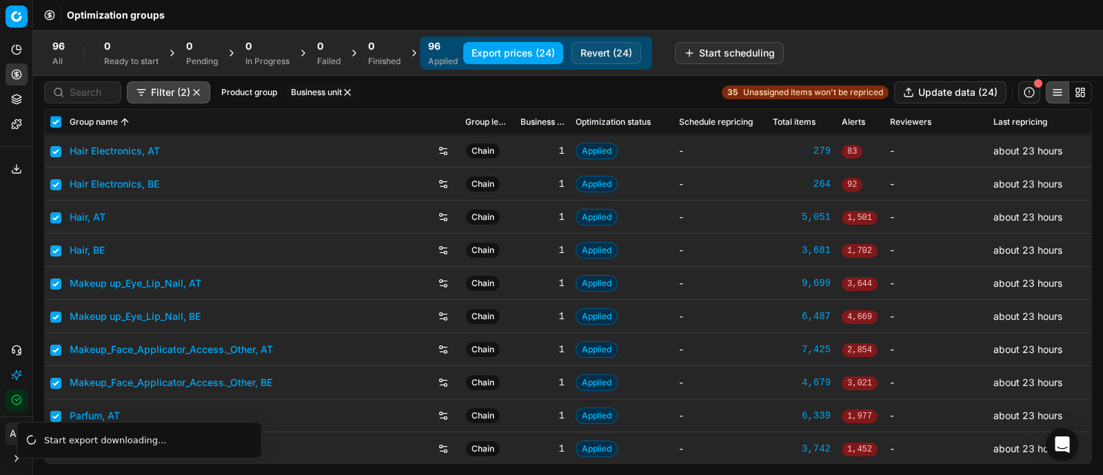
click at [55, 123] on input "checkbox" at bounding box center [55, 121] width 11 height 11
checkbox input "false"
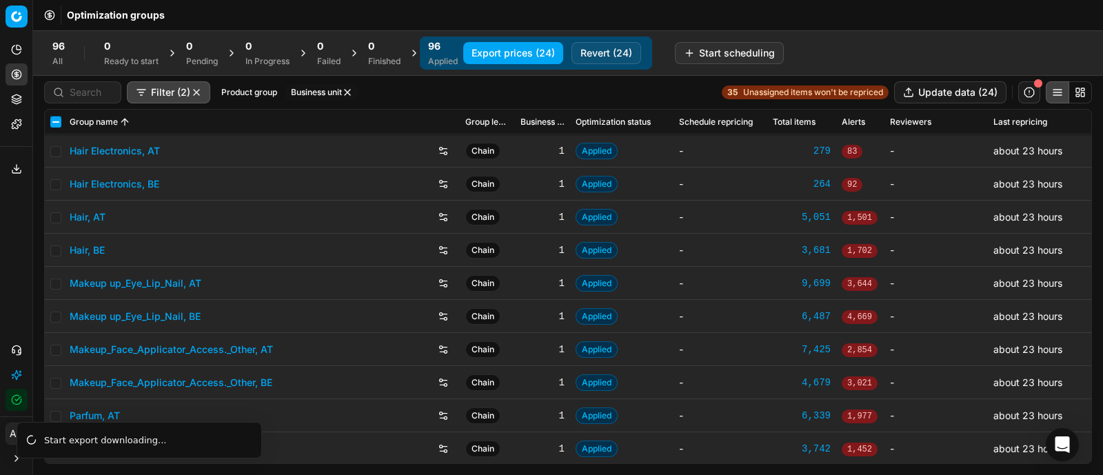
checkbox input "false"
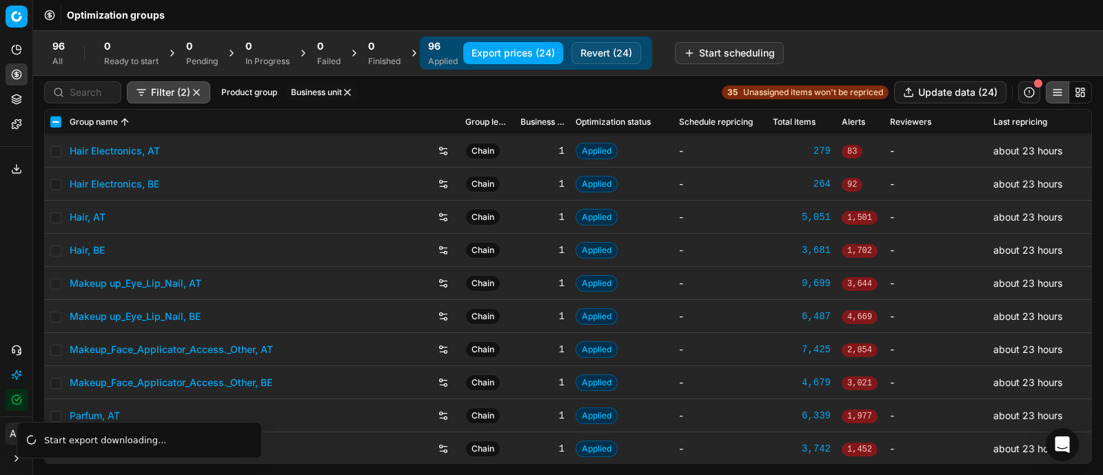
checkbox input "false"
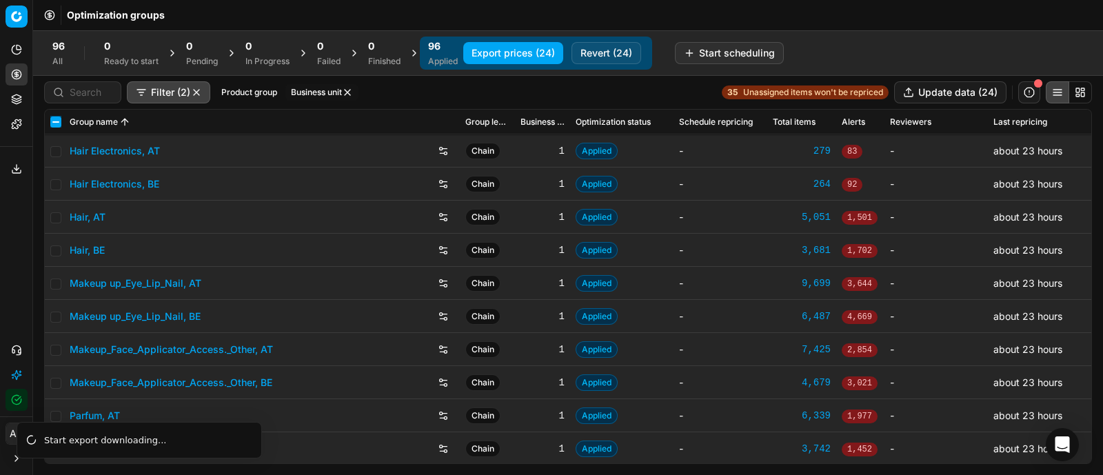
checkbox input "false"
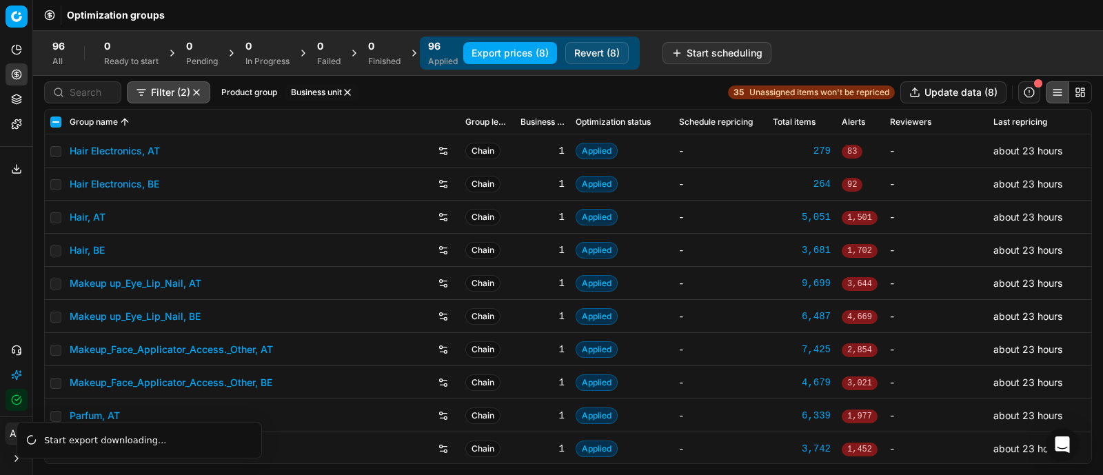
click at [161, 88] on button "Filter (2)" at bounding box center [168, 92] width 83 height 22
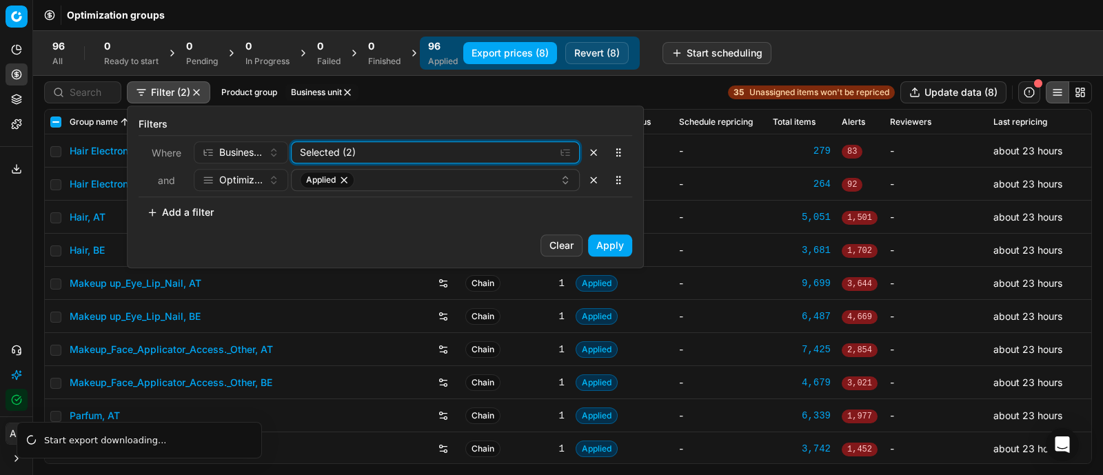
click at [482, 150] on div "Selected (2)" at bounding box center [424, 152] width 249 height 14
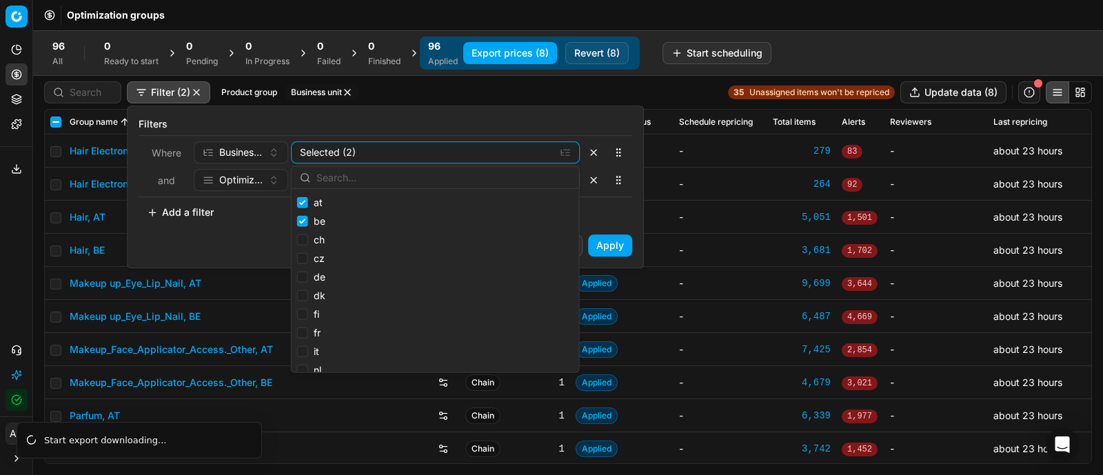
click at [613, 237] on button "Apply" at bounding box center [610, 245] width 44 height 22
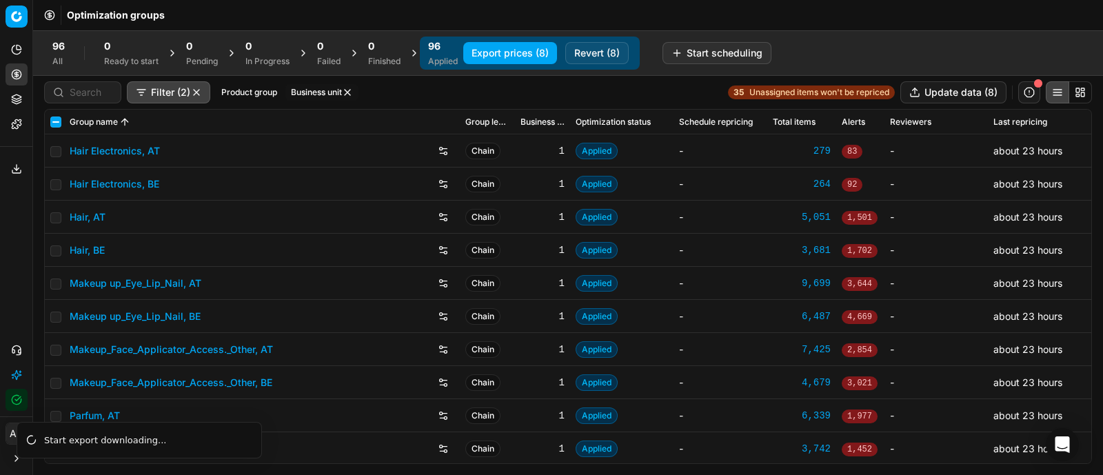
click at [199, 91] on button "button" at bounding box center [196, 92] width 11 height 11
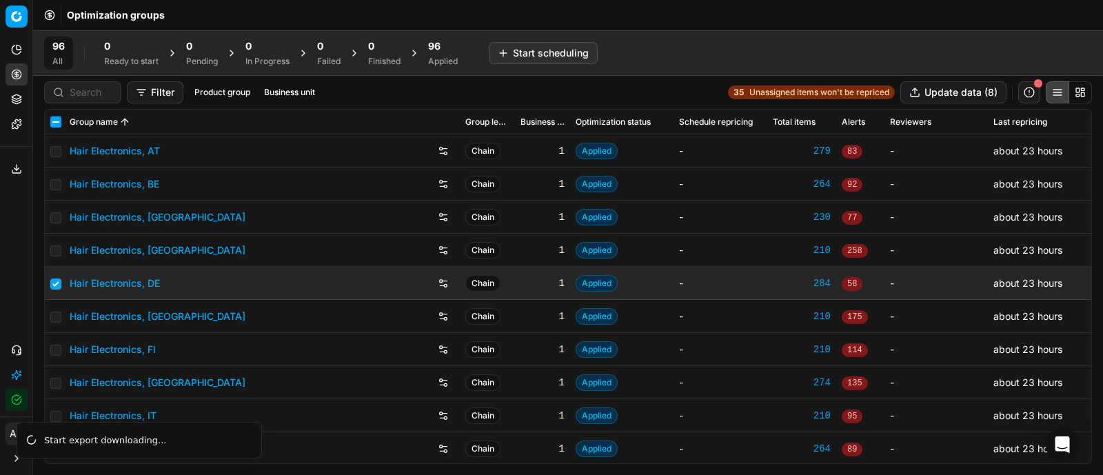
click at [54, 119] on input "checkbox" at bounding box center [55, 121] width 11 height 11
checkbox input "true"
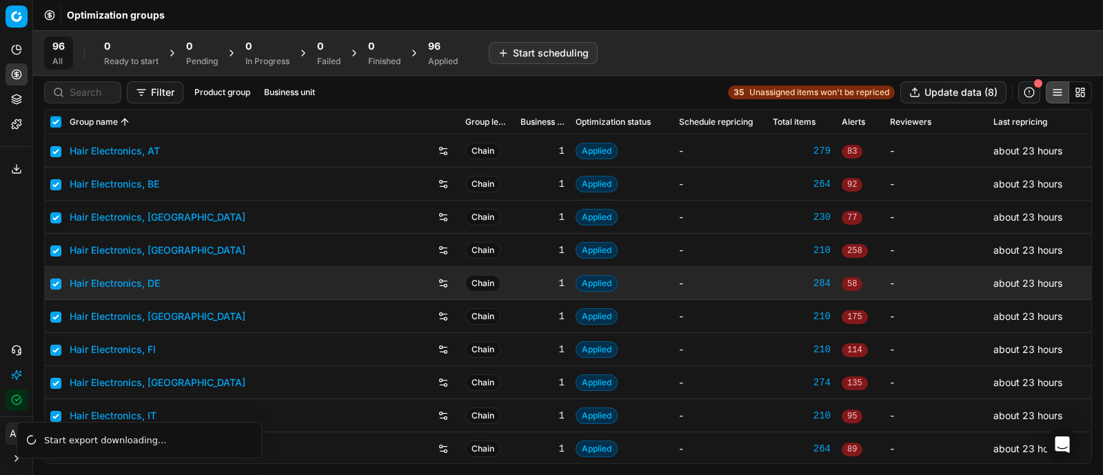
checkbox input "true"
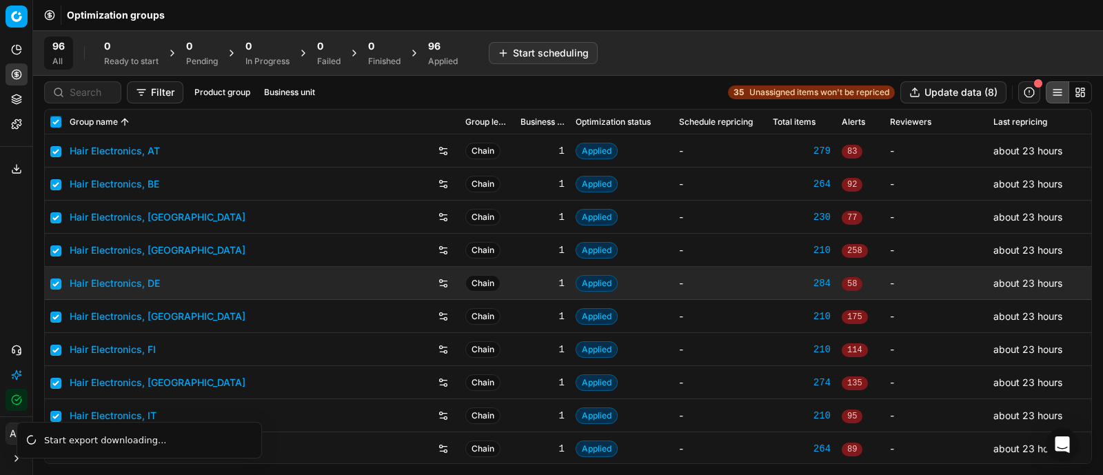
checkbox input "true"
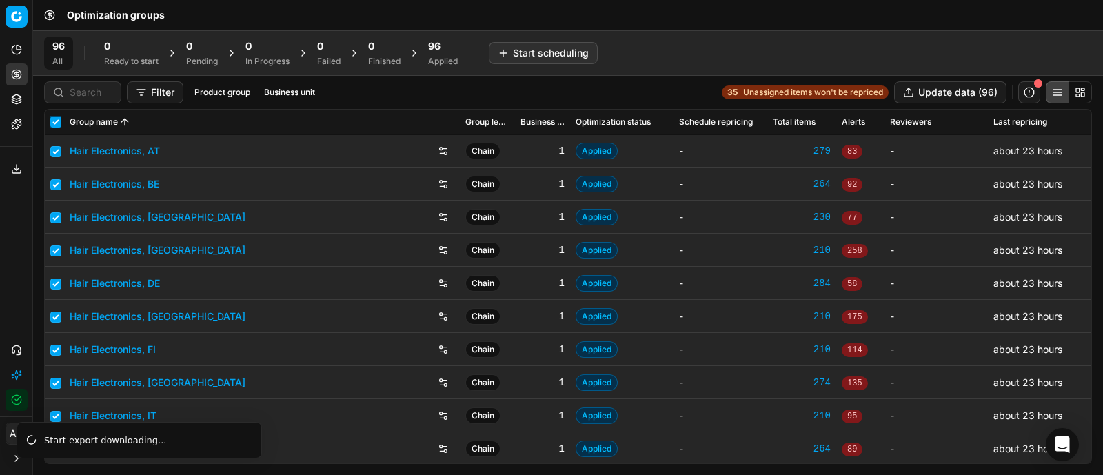
click at [54, 119] on input "checkbox" at bounding box center [55, 121] width 11 height 11
checkbox input "false"
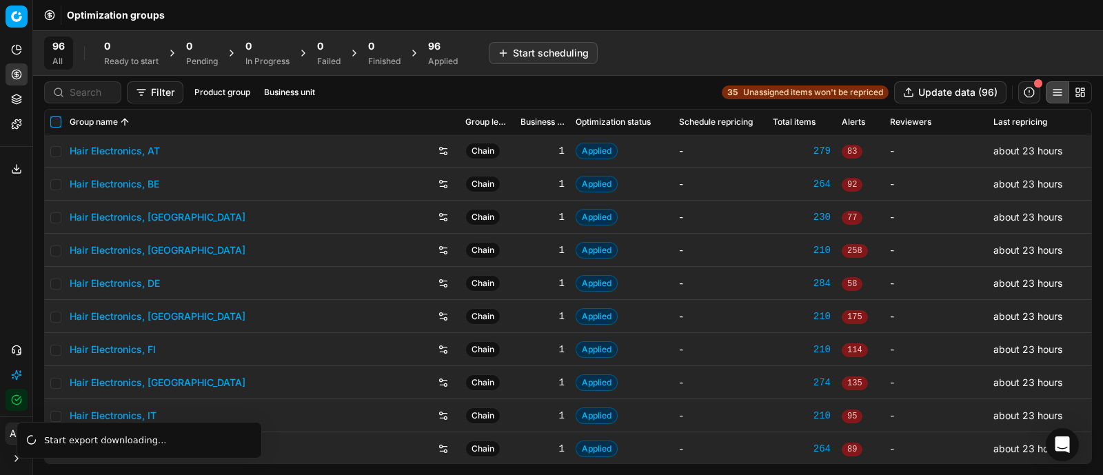
checkbox input "false"
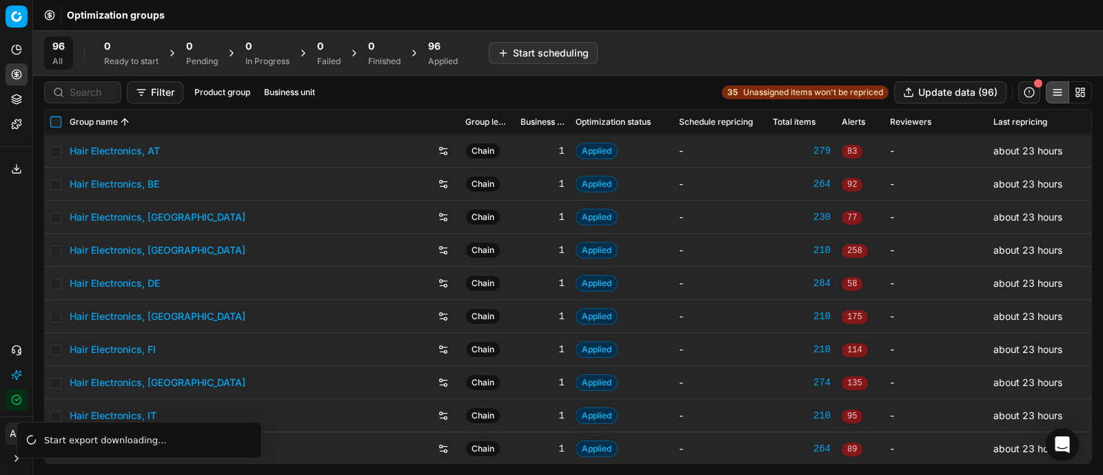
checkbox input "false"
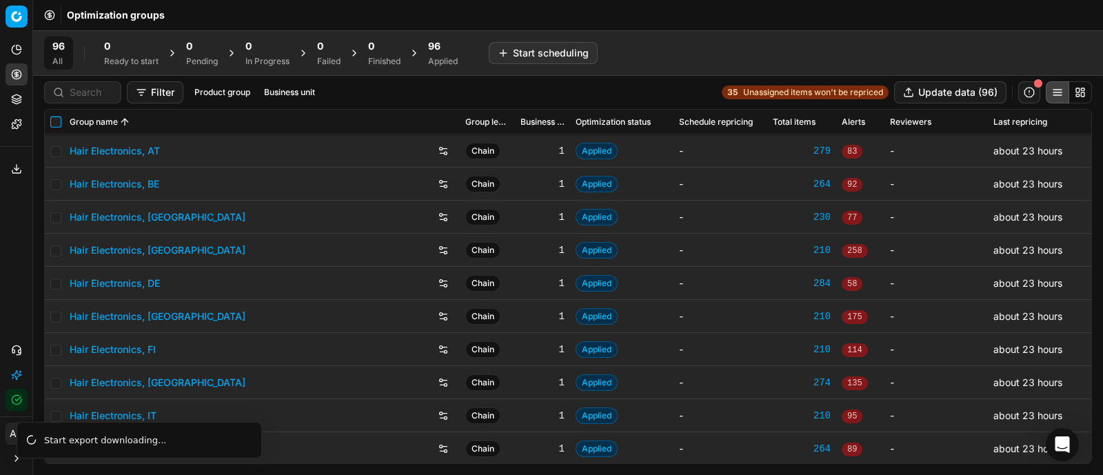
checkbox input "false"
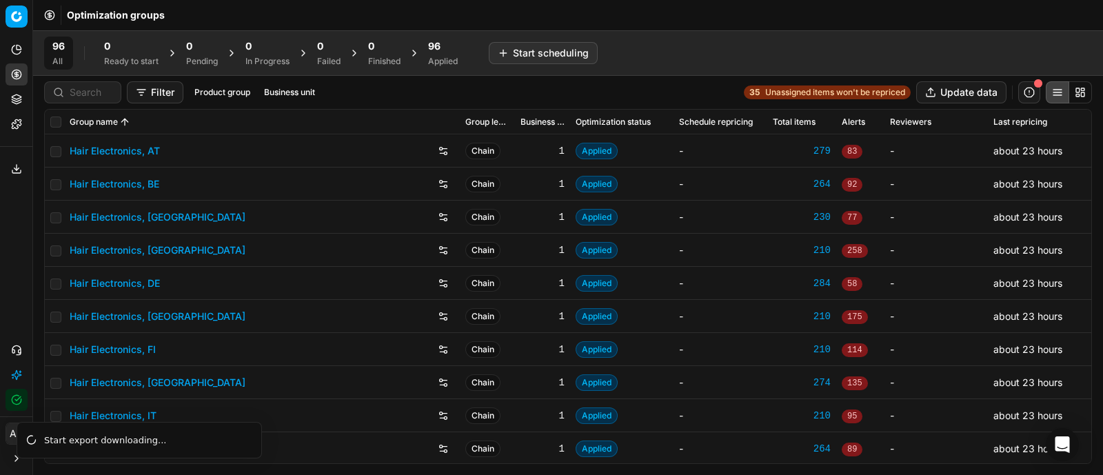
click at [289, 93] on button "Business unit" at bounding box center [289, 92] width 62 height 17
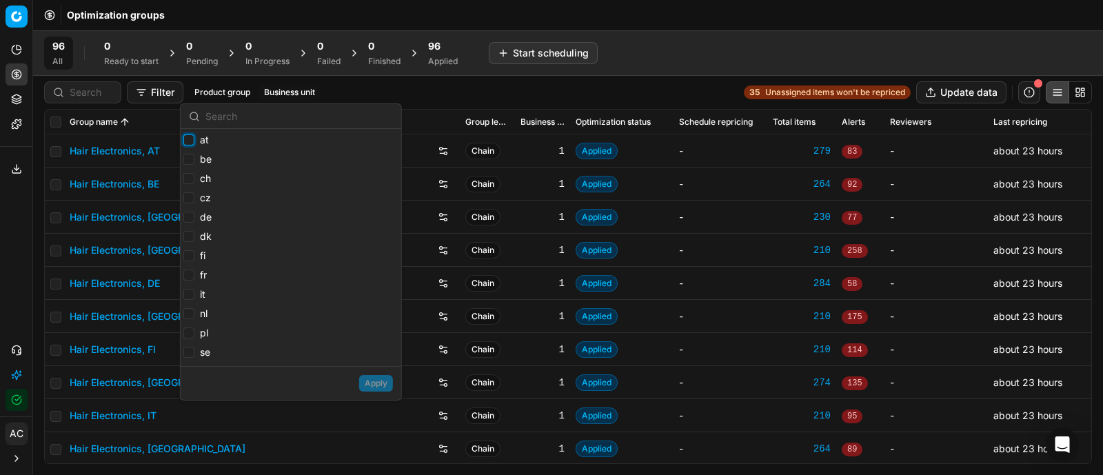
click at [187, 143] on input "at" at bounding box center [188, 139] width 11 height 11
checkbox input "true"
click at [187, 153] on label "be" at bounding box center [197, 159] width 28 height 14
click at [187, 154] on input "be" at bounding box center [188, 159] width 11 height 11
checkbox input "true"
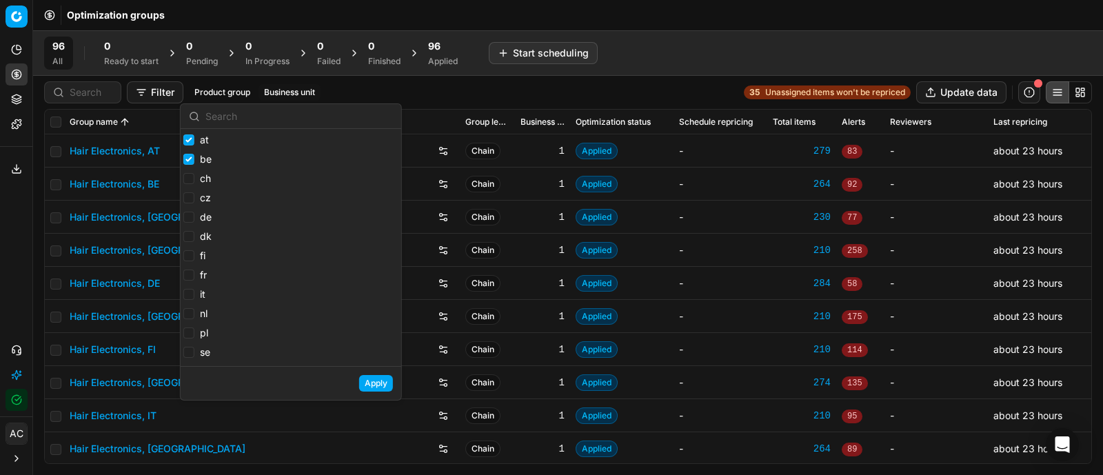
click at [374, 391] on button "Apply" at bounding box center [376, 383] width 34 height 17
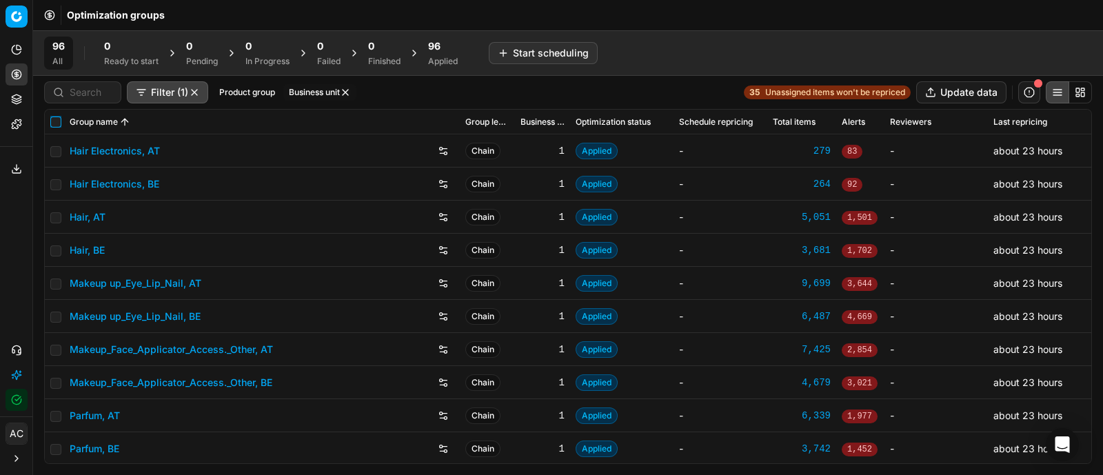
click at [54, 120] on input "checkbox" at bounding box center [55, 121] width 11 height 11
checkbox input "true"
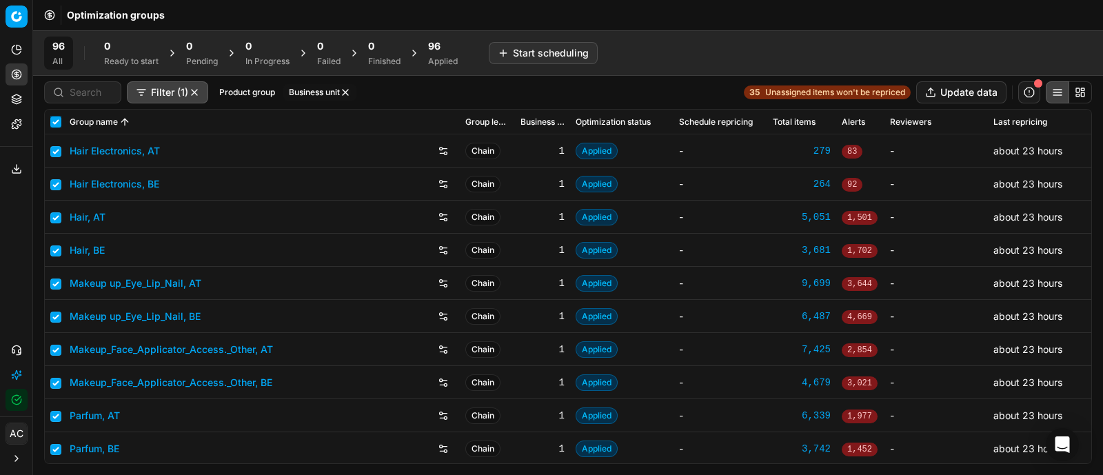
checkbox input "true"
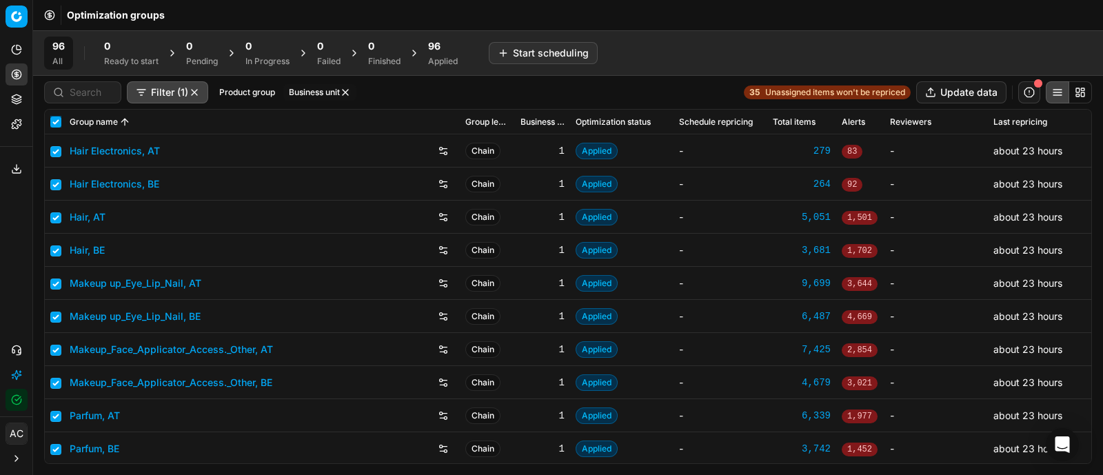
checkbox input "true"
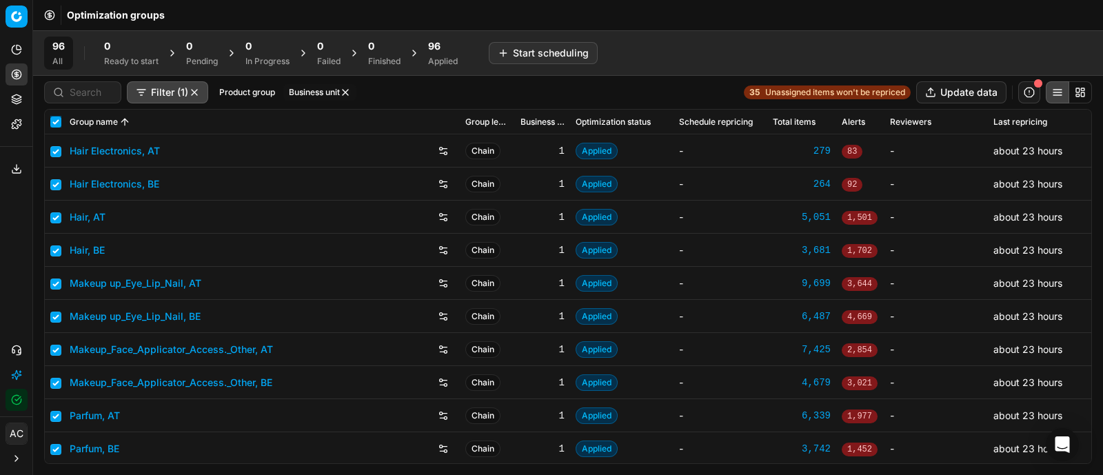
checkbox input "true"
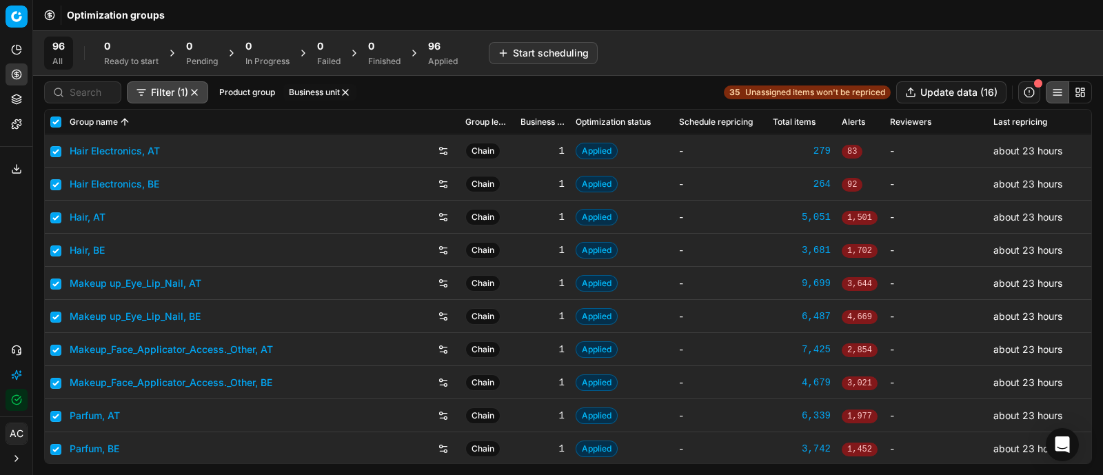
click at [433, 47] on span "96" at bounding box center [434, 46] width 12 height 14
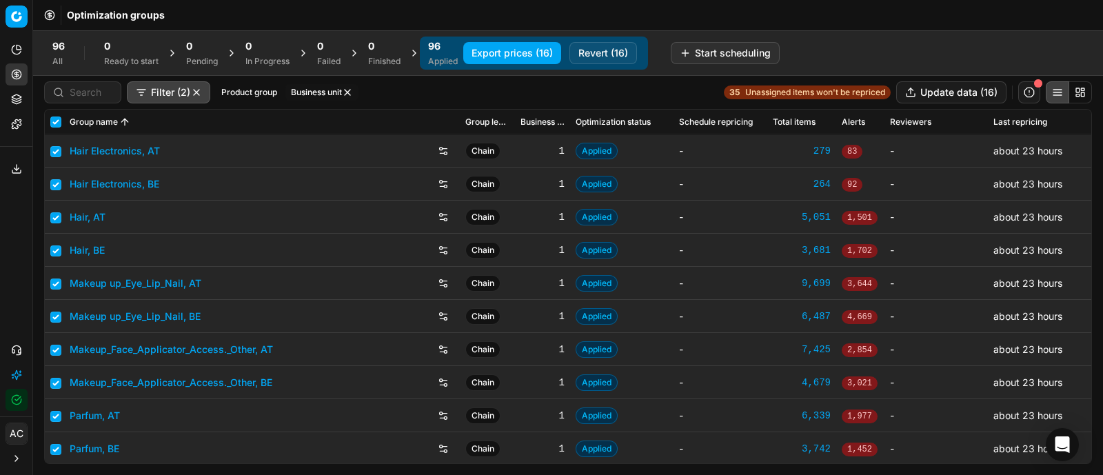
click at [500, 56] on button "Export prices (16)" at bounding box center [512, 53] width 98 height 22
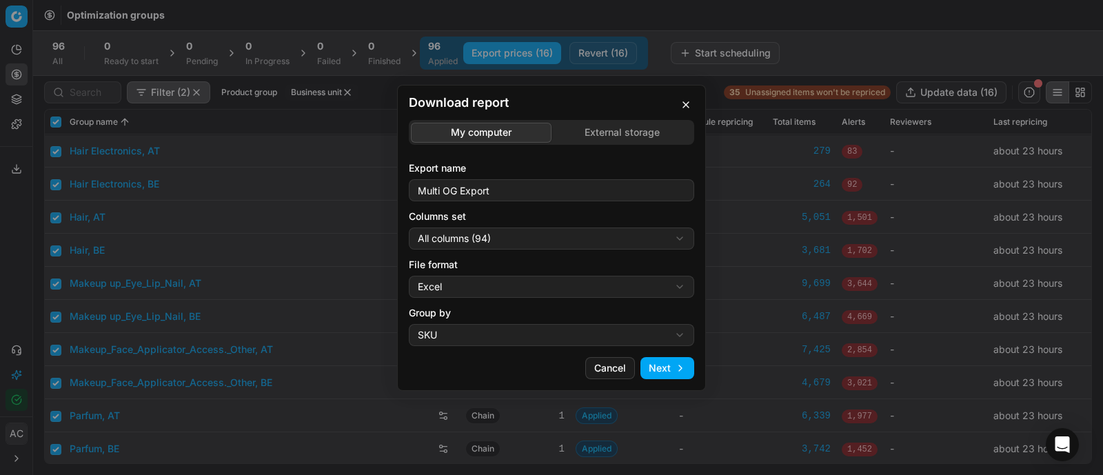
click at [522, 238] on div "Download report My computer External storage Export name Multi OG Export Column…" at bounding box center [551, 237] width 1103 height 475
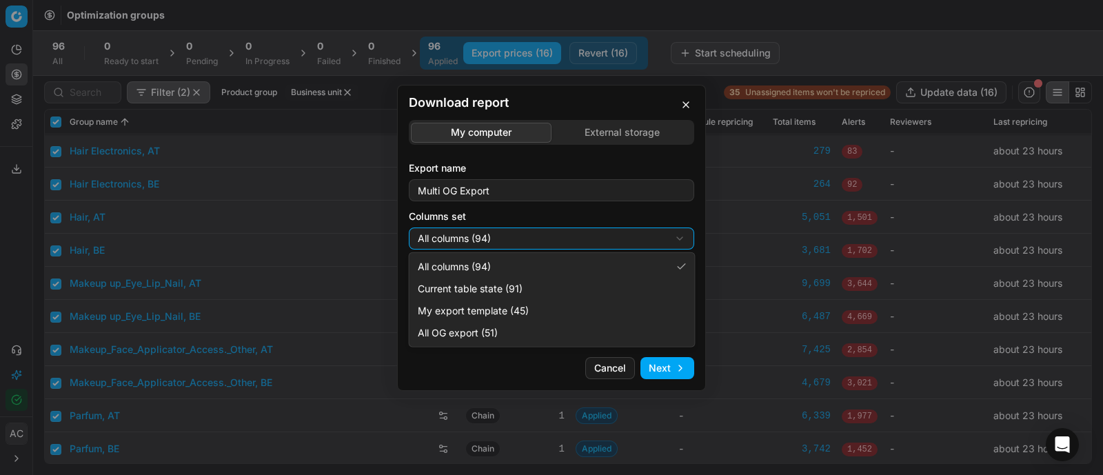
select select "custom"
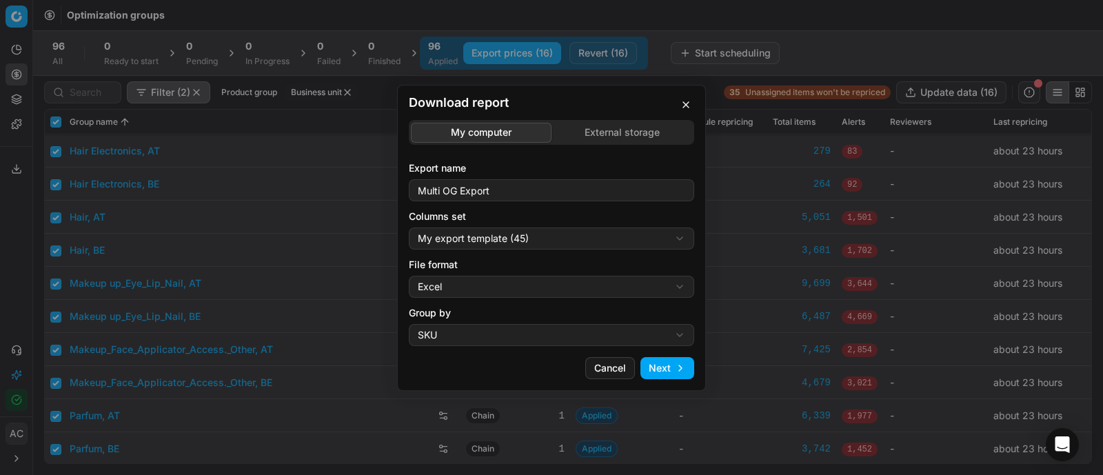
click at [507, 278] on div "Download report My computer External storage Export name Multi OG Export Column…" at bounding box center [551, 237] width 1103 height 475
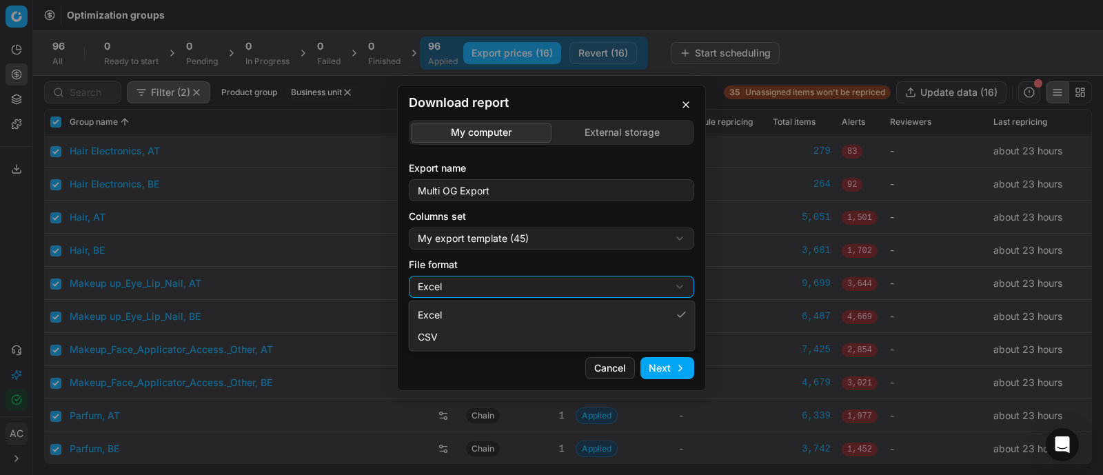
select select "csv"
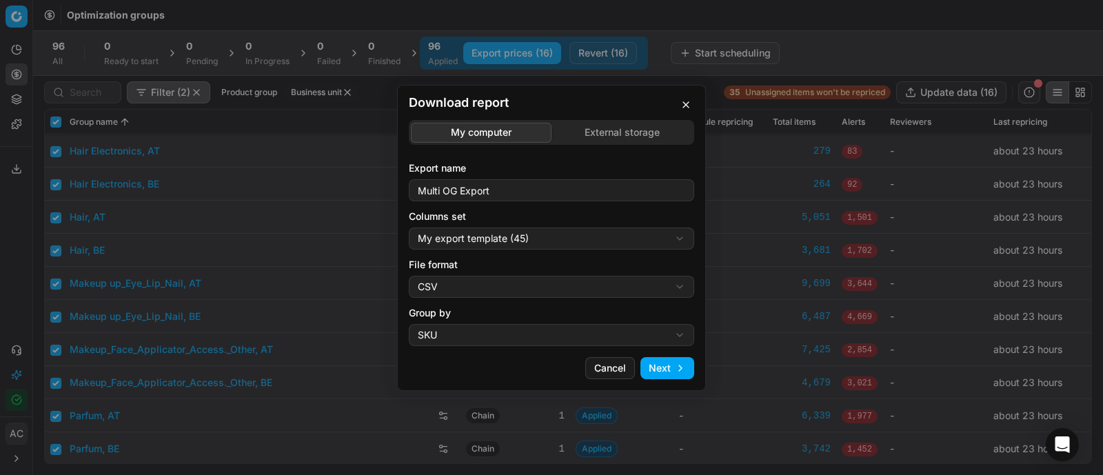
click at [670, 367] on button "Next" at bounding box center [667, 368] width 54 height 22
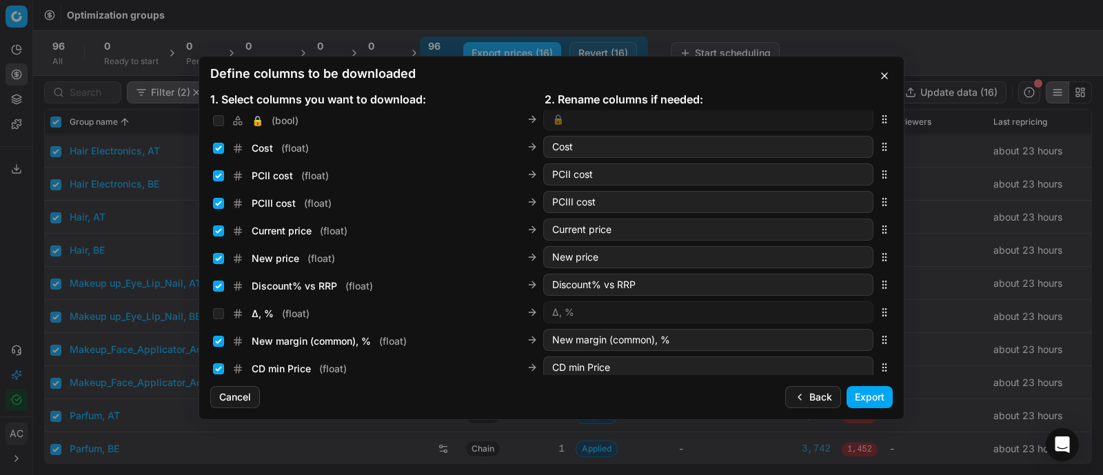
scroll to position [227, 0]
click at [217, 229] on input "Current price ( float )" at bounding box center [218, 229] width 11 height 11
checkbox input "false"
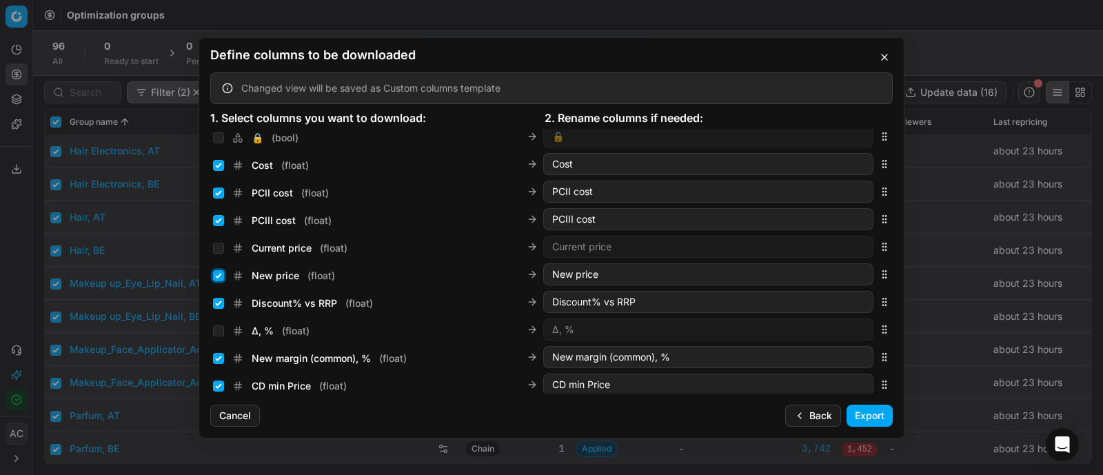
click at [217, 277] on input "New price ( float )" at bounding box center [218, 275] width 11 height 11
checkbox input "false"
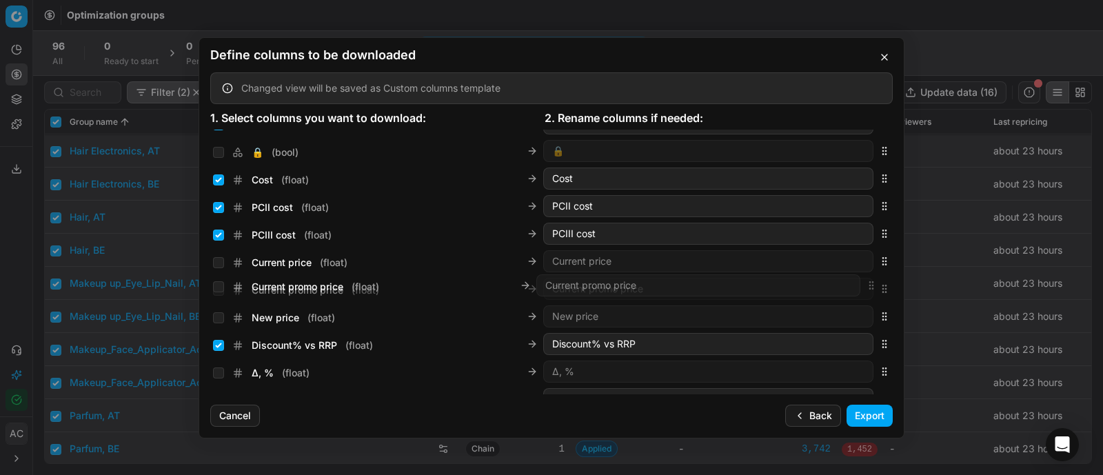
scroll to position [213, 0]
drag, startPoint x: 872, startPoint y: 260, endPoint x: 850, endPoint y: 266, distance: 22.2
click at [850, 266] on div "Current promo price ( float ) Current promo price" at bounding box center [551, 261] width 682 height 28
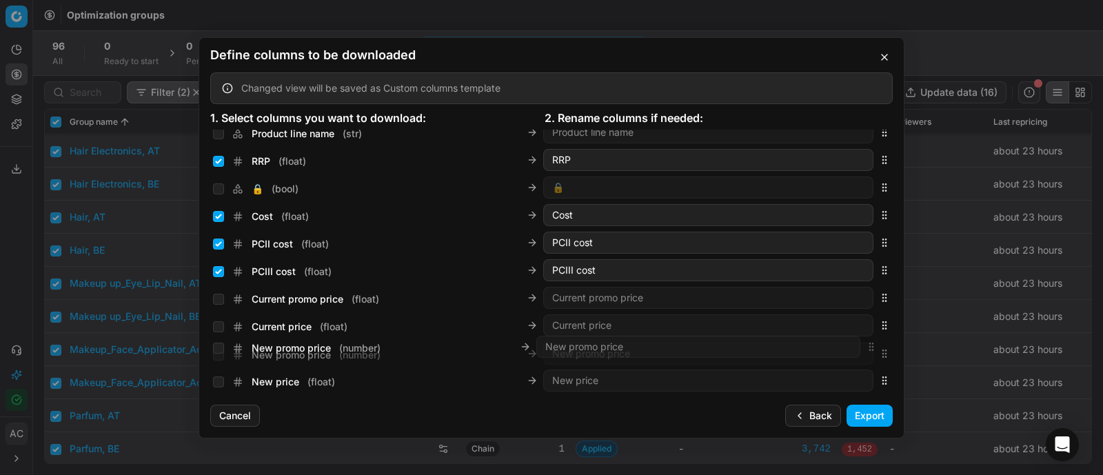
scroll to position [176, 0]
drag, startPoint x: 868, startPoint y: 261, endPoint x: 841, endPoint y: 324, distance: 68.9
click at [841, 324] on div "New promo price ( number ) New promo price" at bounding box center [551, 326] width 682 height 28
click at [221, 325] on input "New promo price ( number )" at bounding box center [218, 325] width 11 height 11
checkbox input "true"
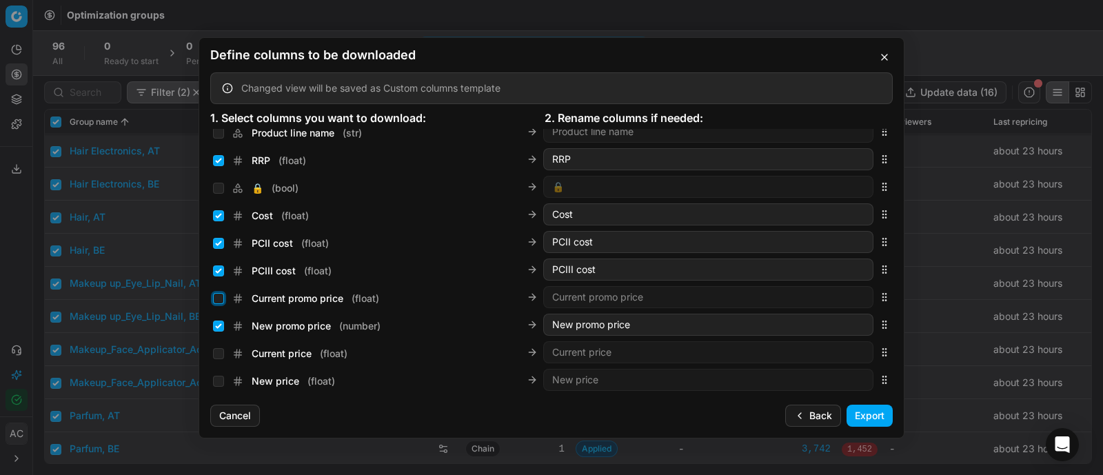
click at [218, 294] on input "Current promo price ( float )" at bounding box center [218, 298] width 11 height 11
checkbox input "true"
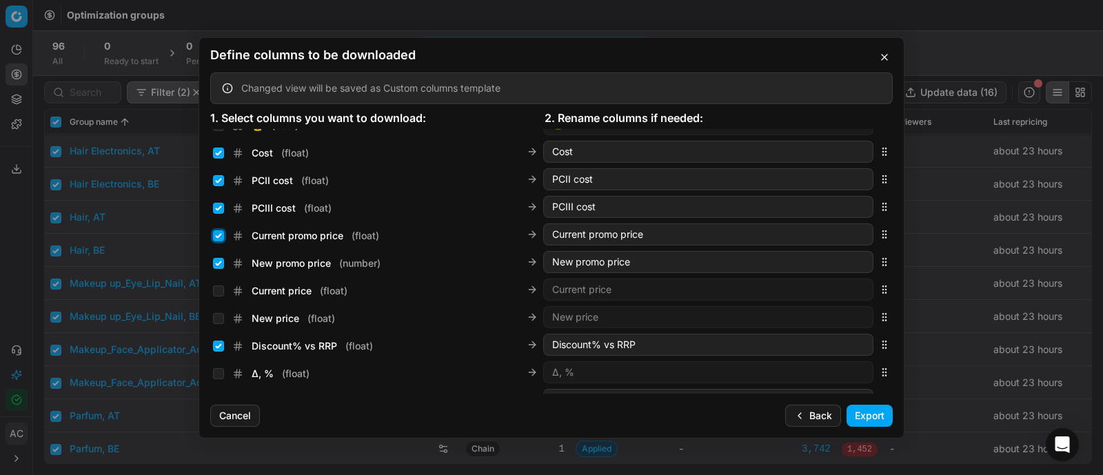
scroll to position [245, 0]
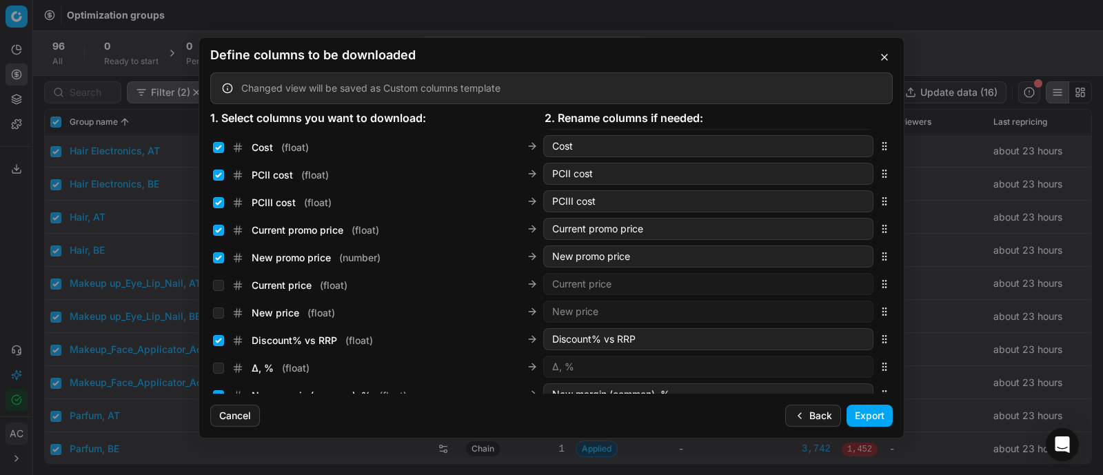
click at [872, 412] on button "Export" at bounding box center [869, 416] width 46 height 22
